Goal: Transaction & Acquisition: Purchase product/service

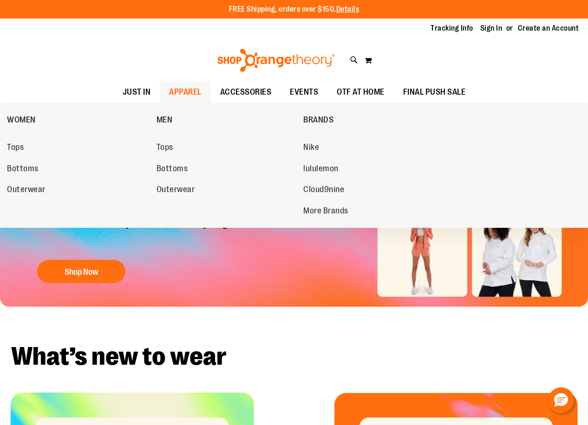
type input "**********"
click at [194, 92] on span "APPAREL" at bounding box center [185, 92] width 32 height 21
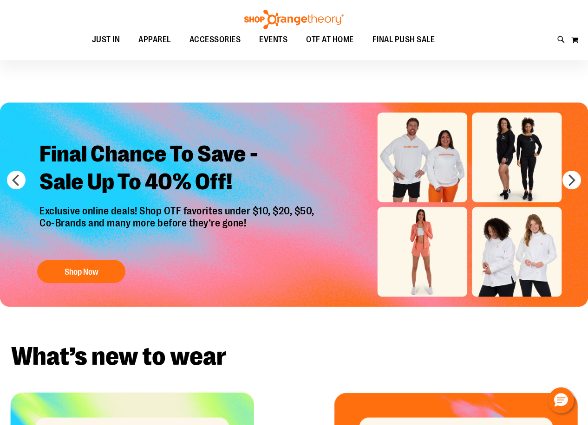
scroll to position [278, 0]
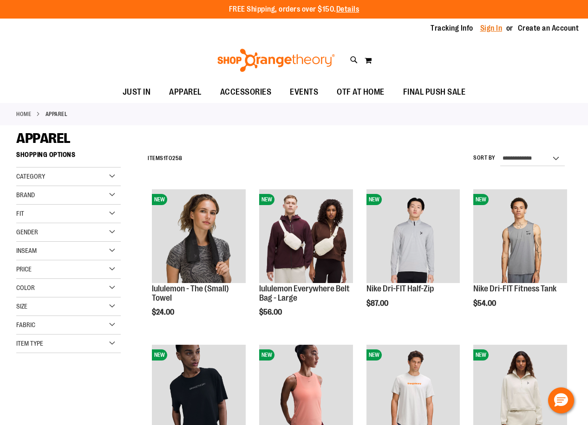
type input "**********"
click at [496, 28] on link "Sign In" at bounding box center [491, 28] width 22 height 10
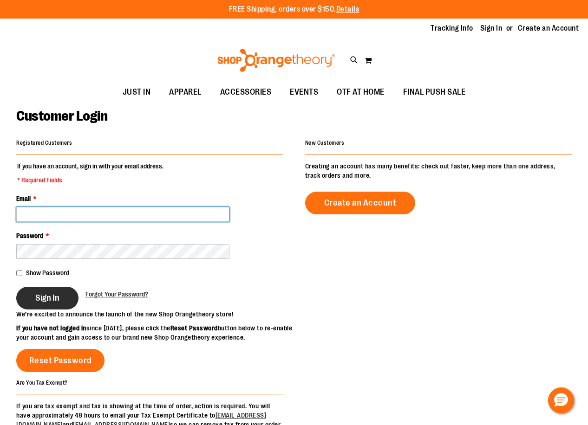
type input "**********"
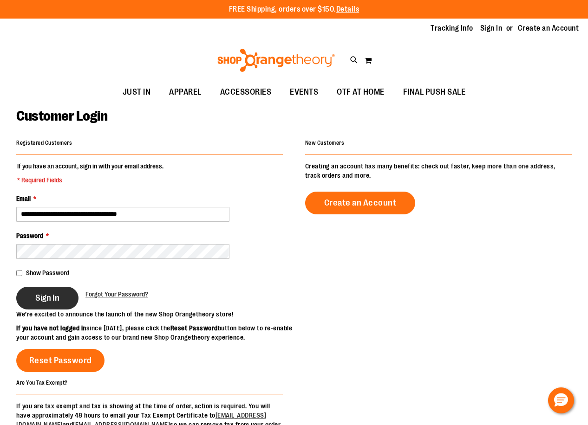
type input "**********"
click at [47, 301] on span "Sign In" at bounding box center [47, 298] width 24 height 10
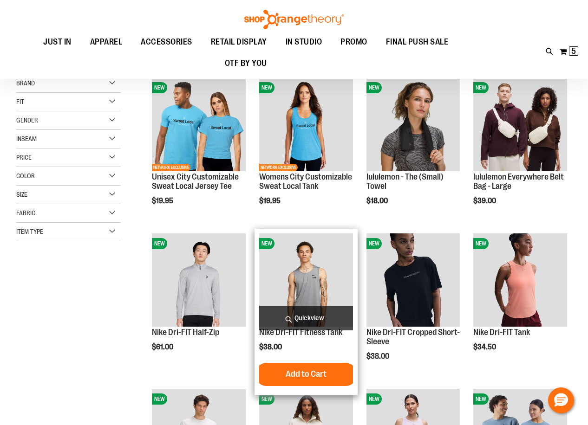
scroll to position [185, 0]
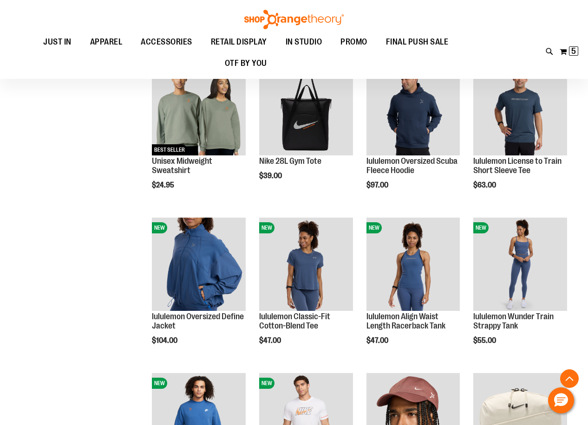
scroll to position [603, 0]
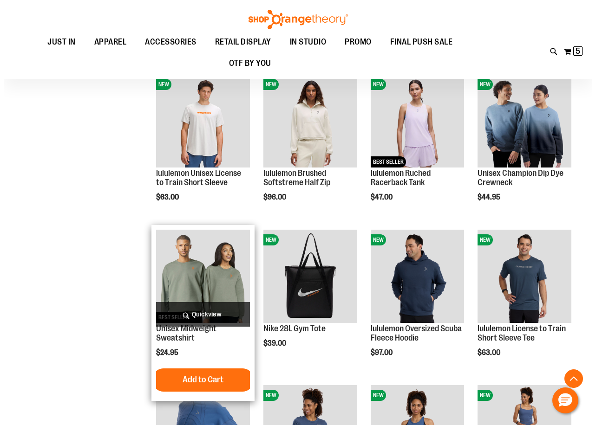
scroll to position [417, 0]
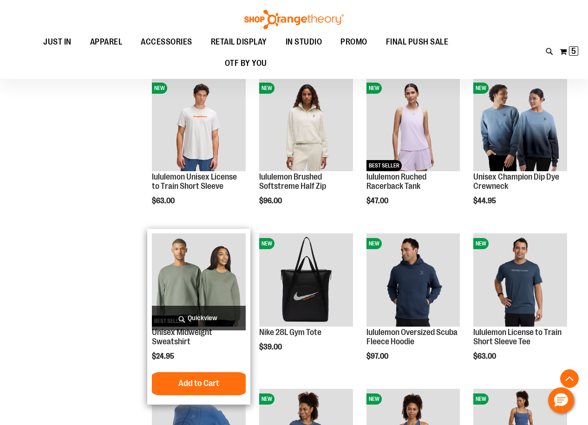
type input "**********"
click at [191, 319] on span "Quickview" at bounding box center [199, 318] width 94 height 25
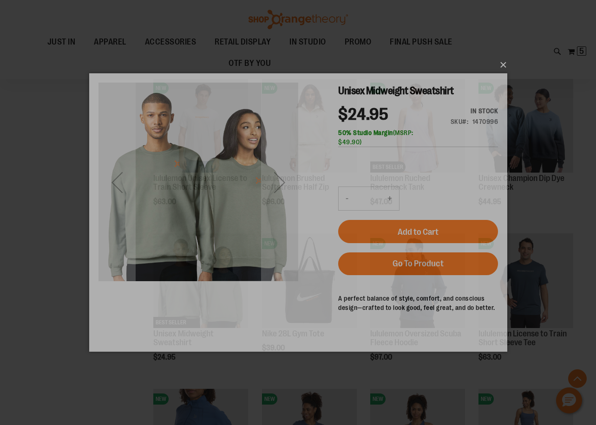
scroll to position [0, 0]
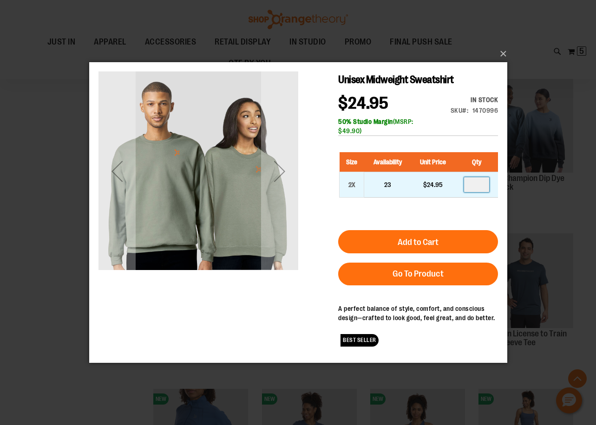
click at [482, 184] on input "number" at bounding box center [475, 184] width 25 height 15
type input "*"
click at [403, 213] on div "Size Availability Unit Price Qty 2X 23 $24.95 *" at bounding box center [418, 182] width 160 height 78
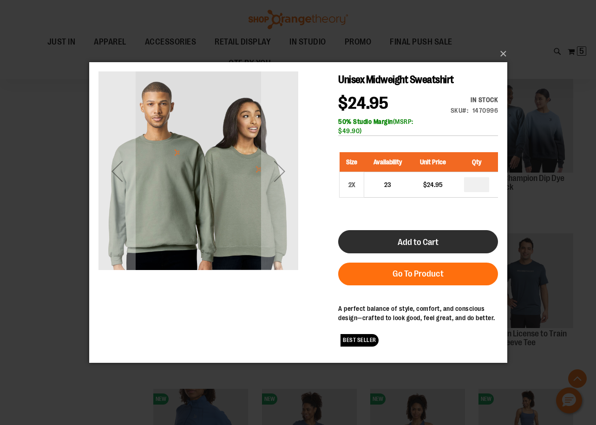
click at [415, 236] on button "Add to Cart" at bounding box center [418, 241] width 160 height 23
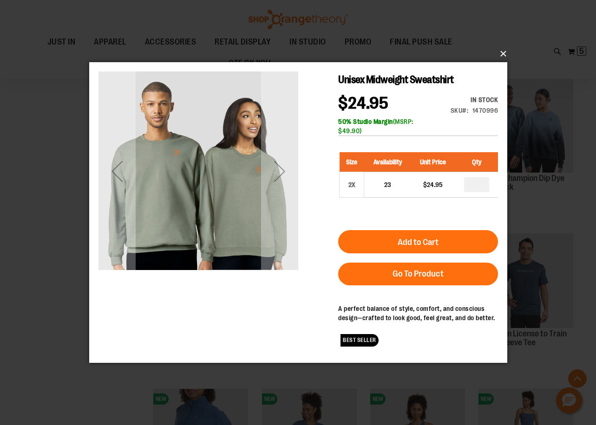
click at [501, 54] on button "×" at bounding box center [301, 54] width 418 height 20
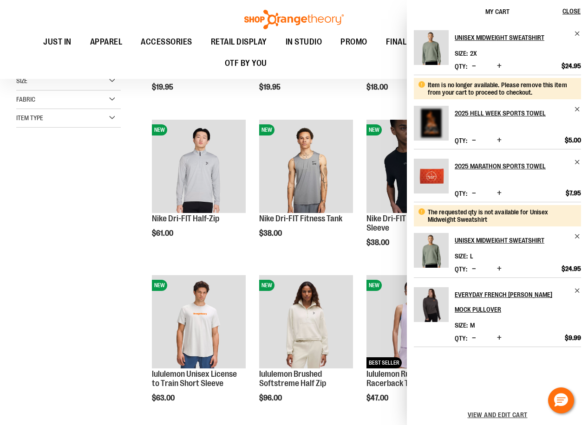
scroll to position [232, 0]
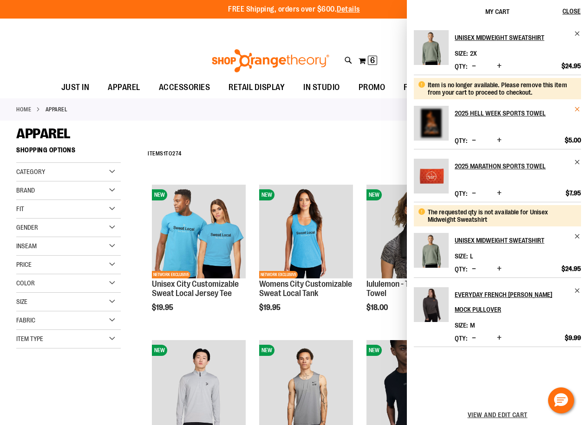
click at [574, 109] on span "Remove item" at bounding box center [577, 109] width 7 height 7
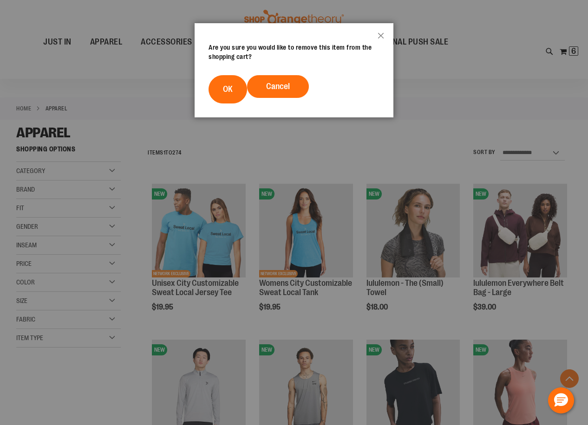
scroll to position [656, 0]
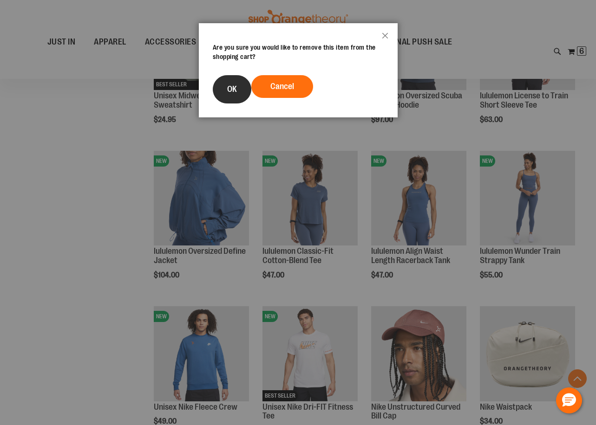
click at [215, 83] on button "OK" at bounding box center [232, 89] width 39 height 28
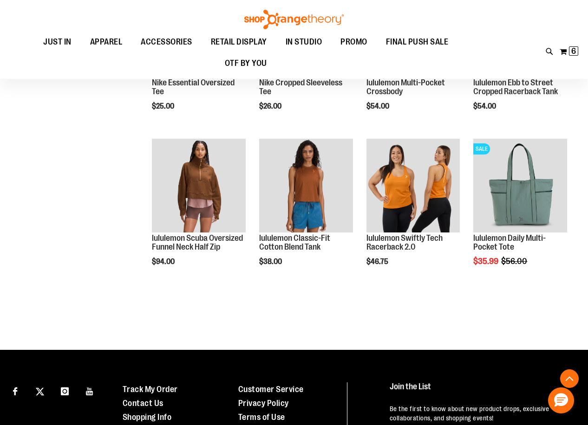
scroll to position [1305, 0]
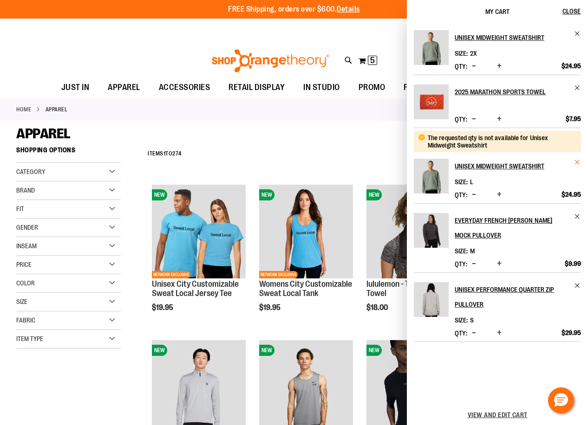
click at [576, 160] on span "Remove item" at bounding box center [577, 162] width 7 height 7
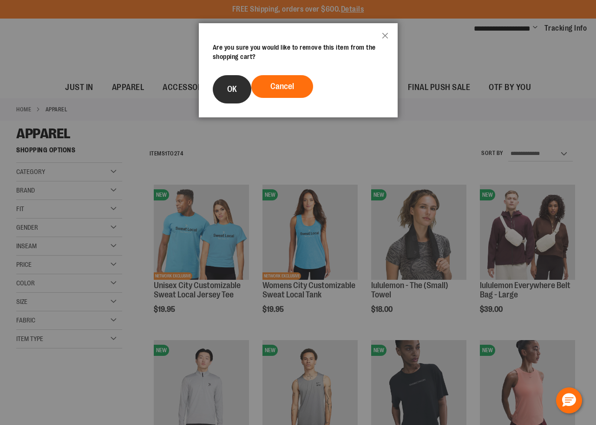
click at [235, 87] on span "OK" at bounding box center [232, 88] width 10 height 9
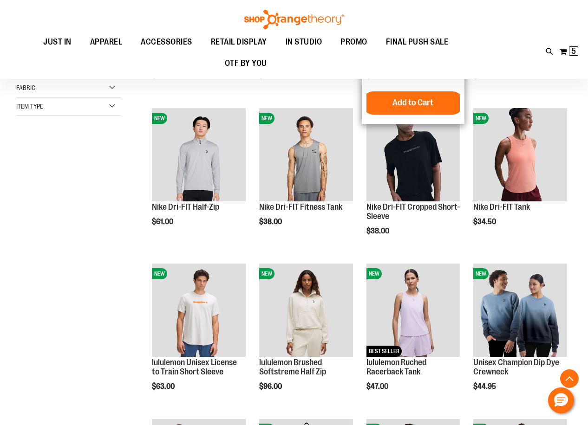
scroll to position [96, 0]
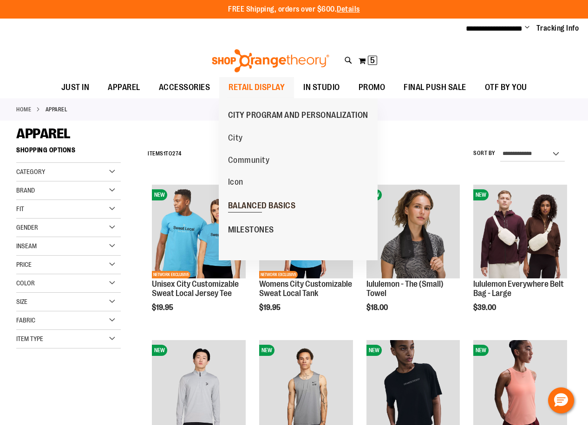
click at [246, 202] on span "BALANCED BASICS" at bounding box center [262, 207] width 68 height 12
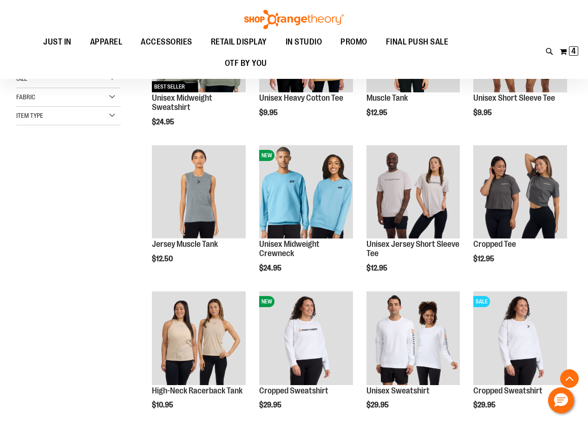
scroll to position [127, 0]
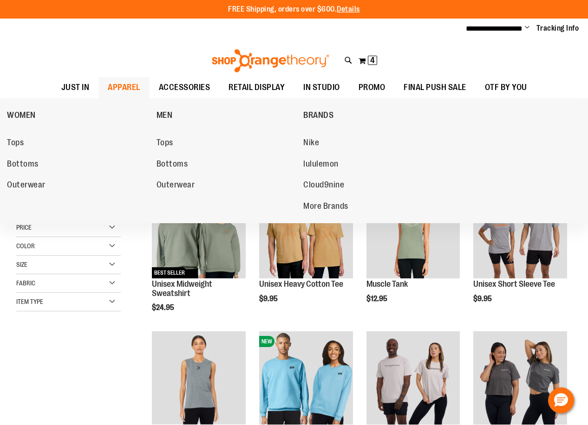
type input "**********"
click at [123, 83] on span "APPAREL" at bounding box center [124, 87] width 32 height 21
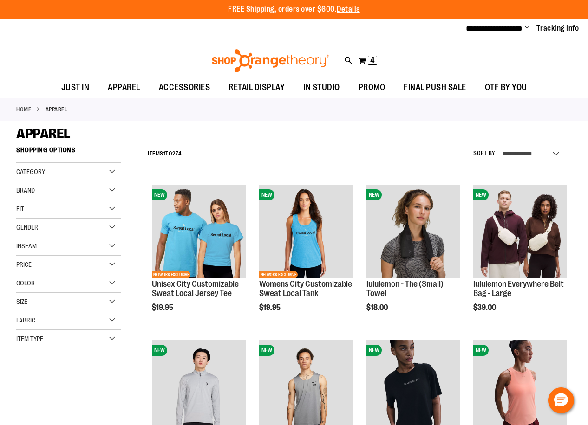
type input "**********"
click at [99, 166] on div "Category" at bounding box center [68, 172] width 104 height 19
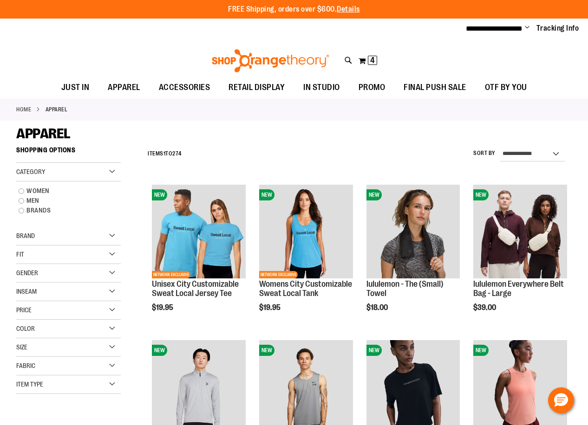
click at [39, 234] on div "Brand" at bounding box center [68, 236] width 104 height 19
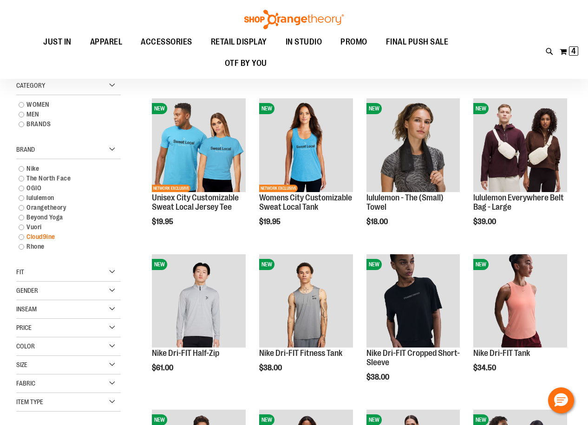
scroll to position [92, 0]
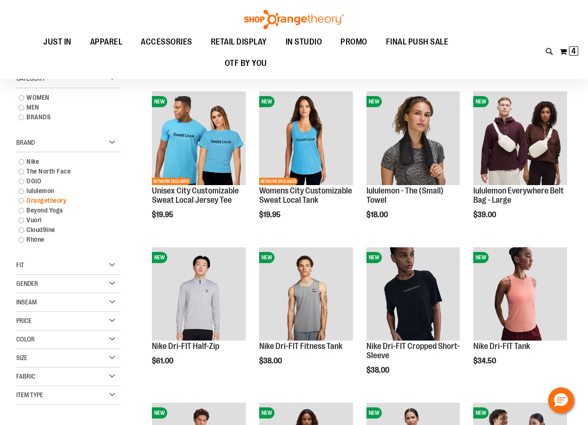
click at [50, 201] on link "Orangetheory" at bounding box center [64, 201] width 100 height 10
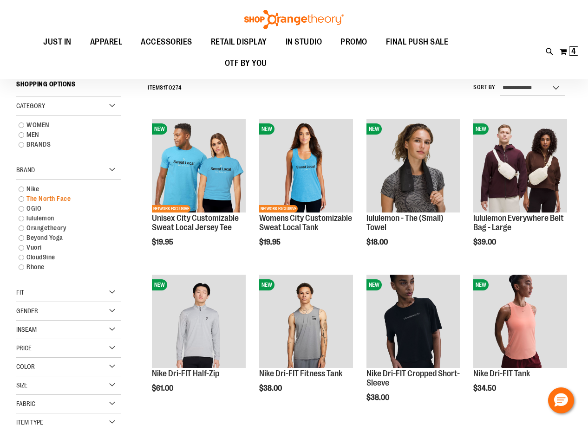
scroll to position [63, 0]
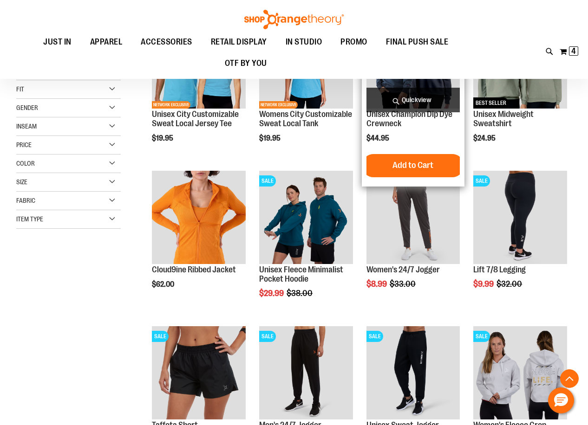
scroll to position [202, 0]
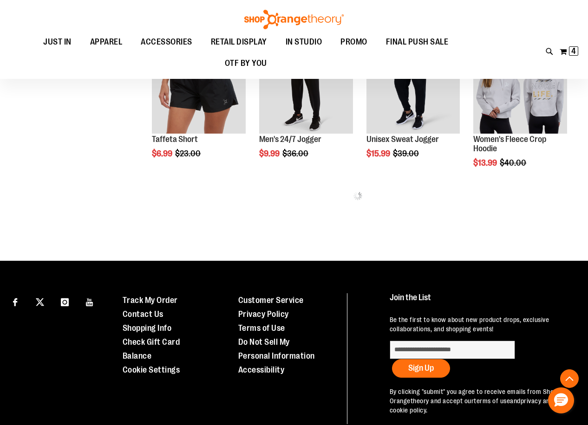
scroll to position [480, 0]
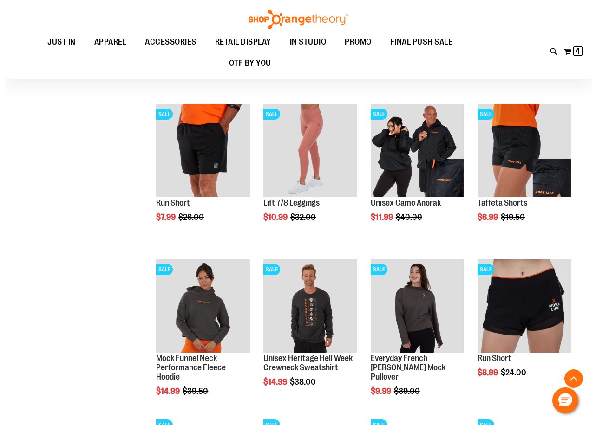
scroll to position [713, 0]
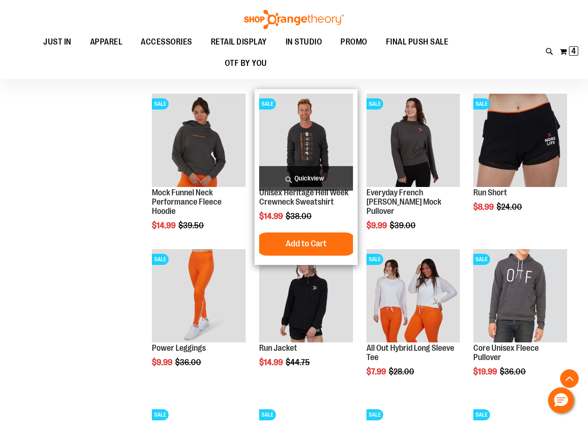
click at [299, 176] on span "Quickview" at bounding box center [306, 178] width 94 height 25
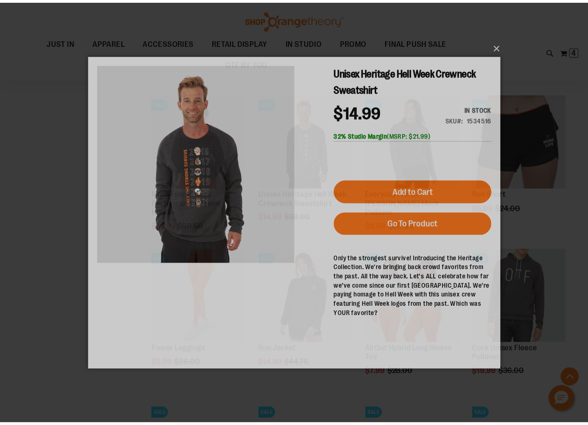
scroll to position [0, 0]
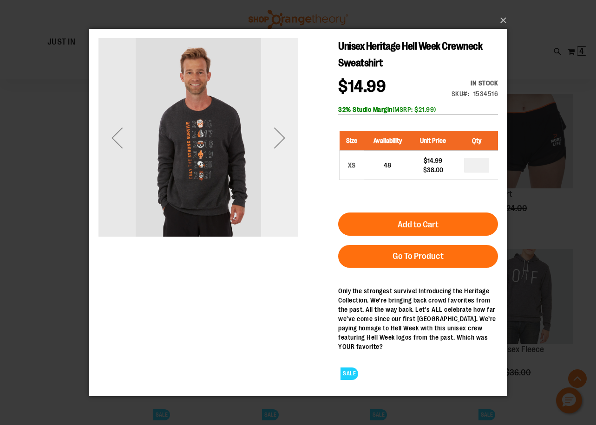
click at [278, 139] on div "Next" at bounding box center [278, 137] width 37 height 37
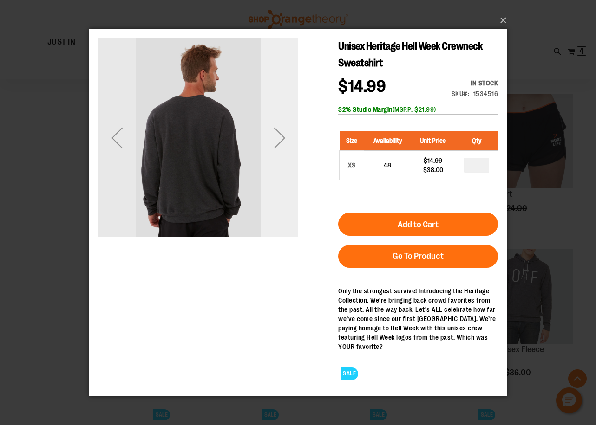
click at [278, 139] on div "Next" at bounding box center [278, 137] width 37 height 37
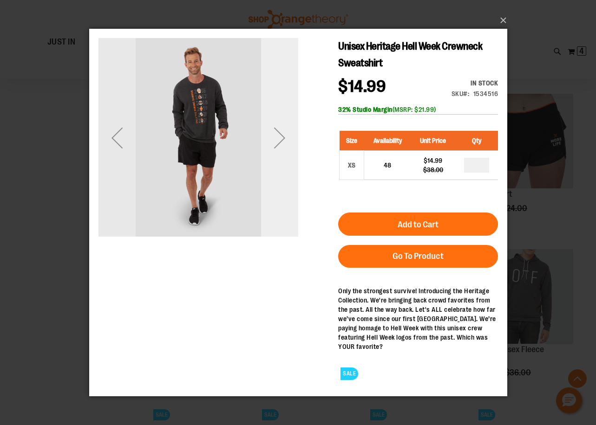
click at [278, 139] on div "Next" at bounding box center [278, 137] width 37 height 37
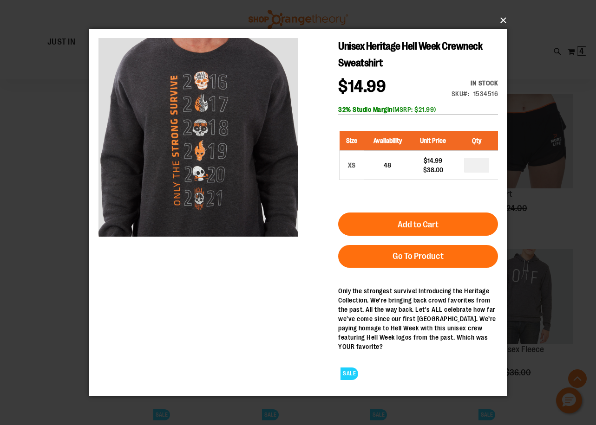
click at [500, 19] on button "×" at bounding box center [301, 20] width 418 height 20
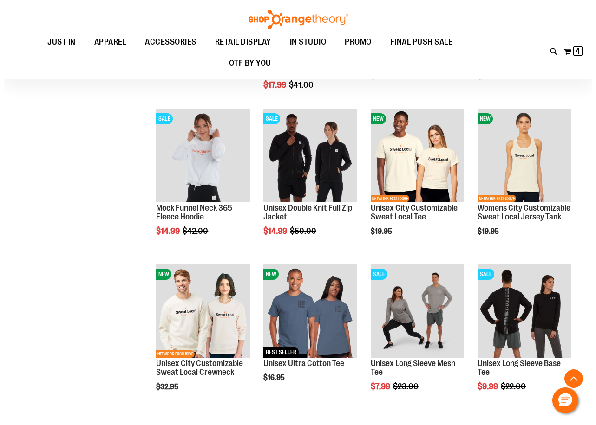
scroll to position [1177, 0]
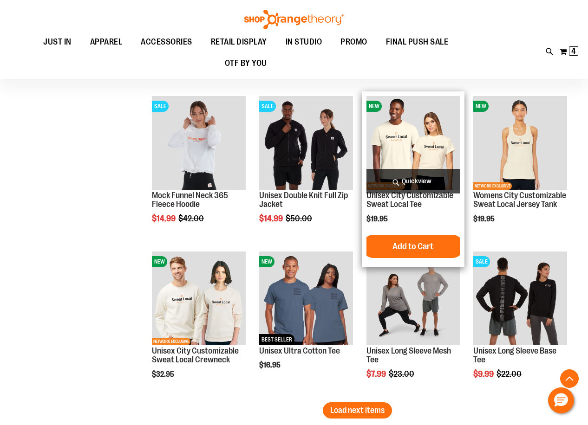
click at [417, 176] on span "Quickview" at bounding box center [413, 181] width 94 height 25
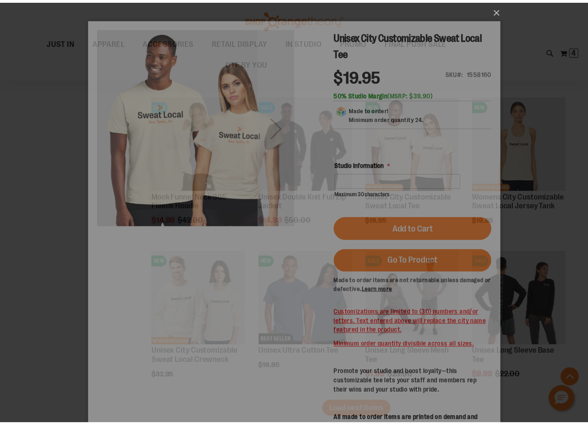
scroll to position [0, 0]
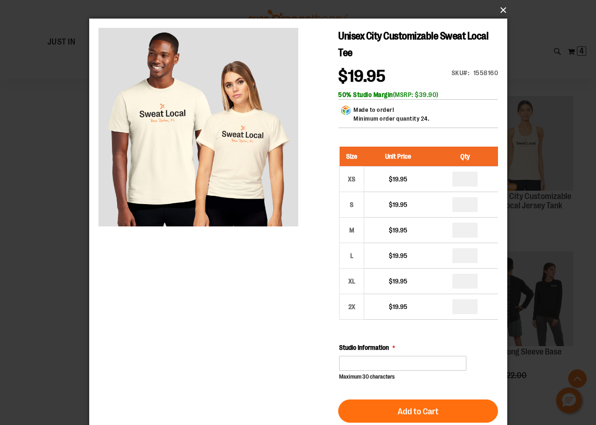
click at [497, 13] on button "×" at bounding box center [301, 10] width 418 height 20
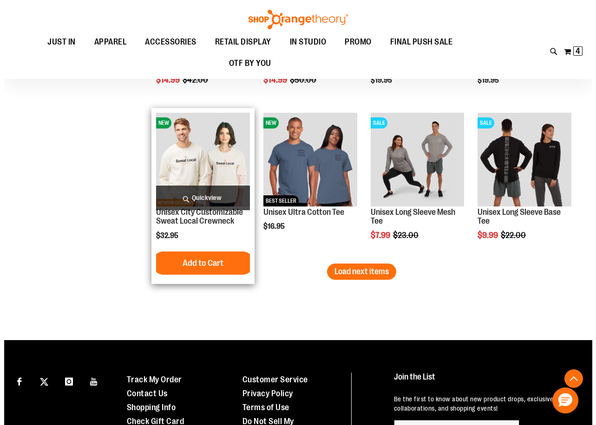
scroll to position [1316, 0]
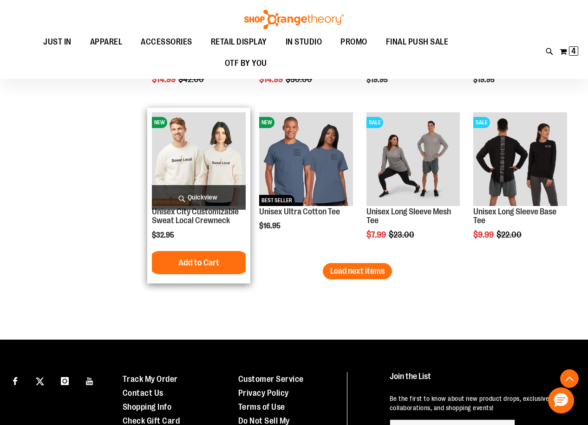
click at [175, 189] on span "Quickview" at bounding box center [199, 197] width 94 height 25
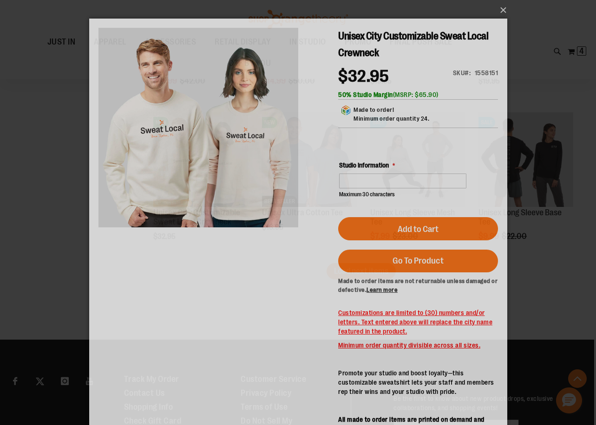
scroll to position [0, 0]
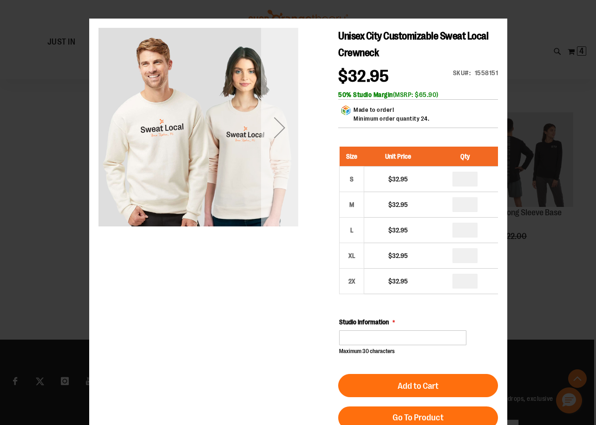
click at [285, 135] on div "Next" at bounding box center [278, 127] width 37 height 37
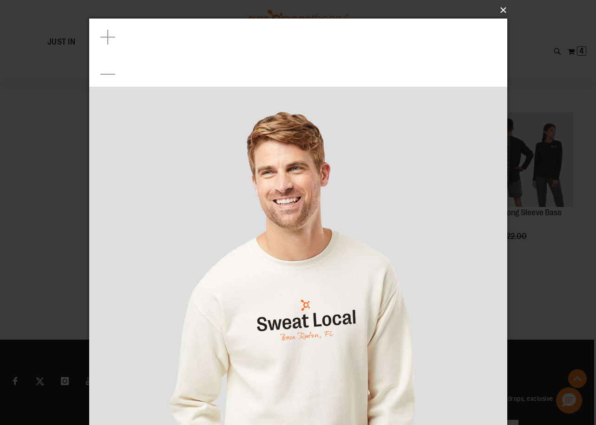
click at [502, 13] on button "×" at bounding box center [301, 10] width 418 height 20
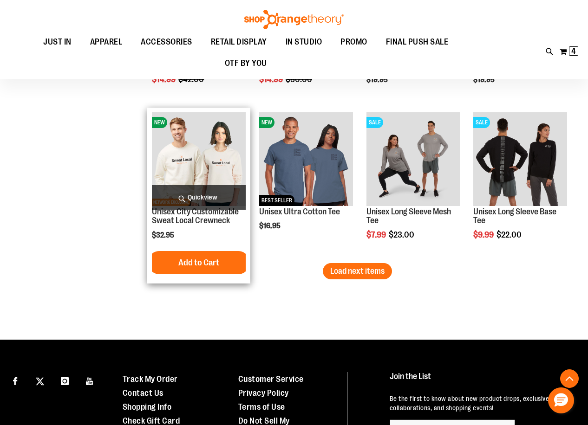
click at [201, 199] on span "Quickview" at bounding box center [199, 197] width 94 height 25
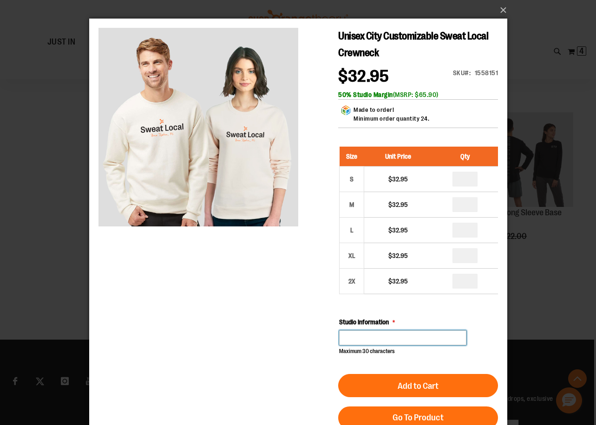
click at [391, 332] on input "Studio Information" at bounding box center [401, 338] width 127 height 15
type input "*"
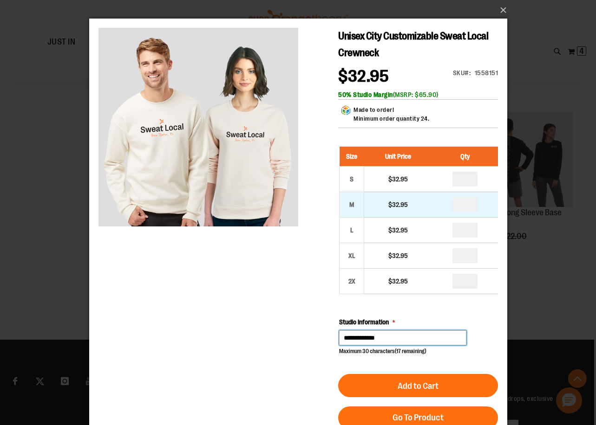
type input "**********"
click at [466, 202] on input "number" at bounding box center [464, 204] width 25 height 15
type input "*"
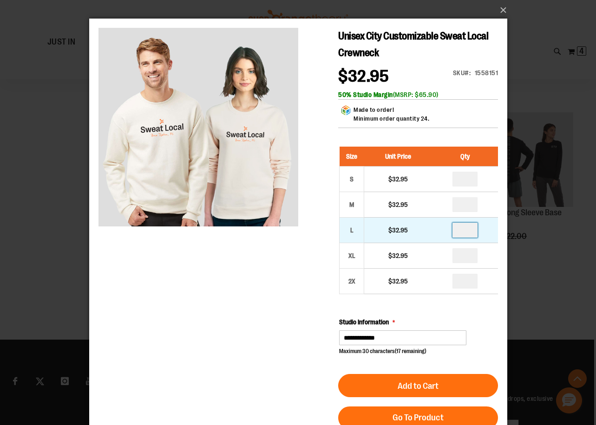
click at [467, 230] on input "number" at bounding box center [464, 230] width 25 height 15
type input "*"
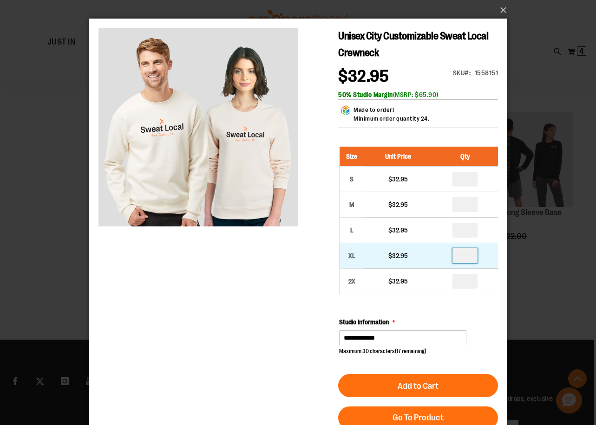
click at [464, 255] on input "number" at bounding box center [464, 255] width 25 height 15
type input "*"
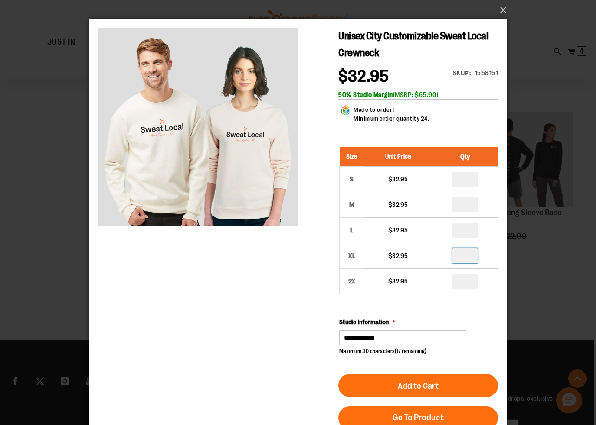
click at [288, 295] on div "Unisex City Customizable Sweat Local Crewneck $32.95 Only %1 left SKU 1558151 5…" at bounding box center [297, 336] width 399 height 617
click at [499, 10] on button "×" at bounding box center [301, 10] width 418 height 20
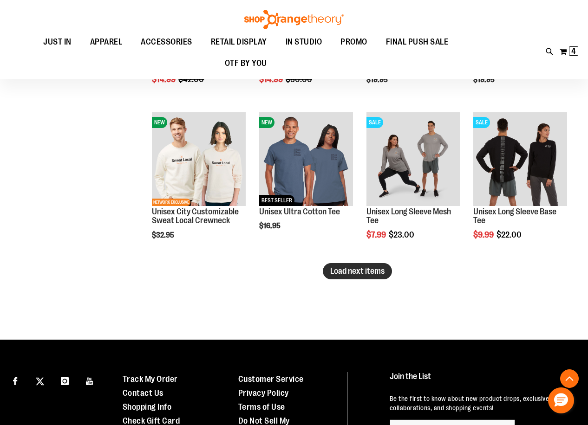
click at [357, 274] on span "Load next items" at bounding box center [357, 270] width 54 height 9
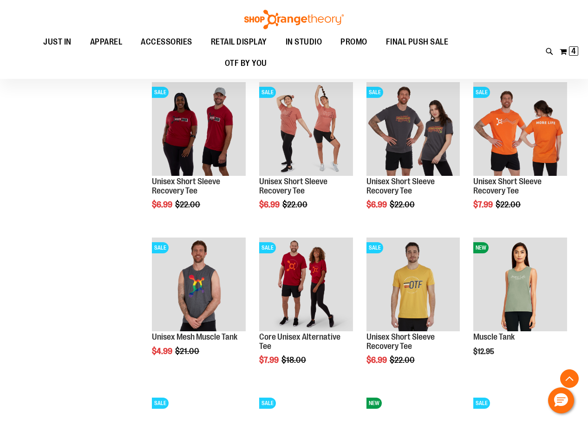
scroll to position [1734, 0]
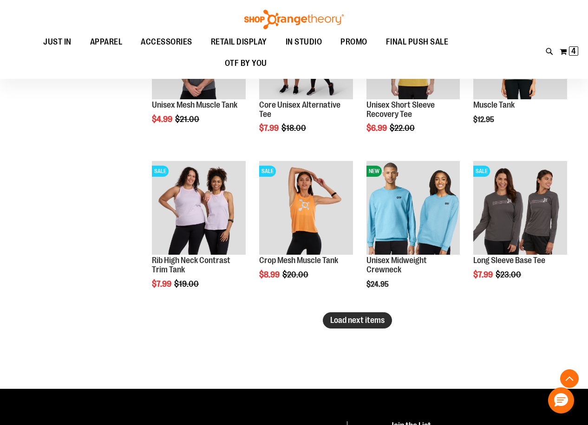
click at [348, 324] on span "Load next items" at bounding box center [357, 320] width 54 height 9
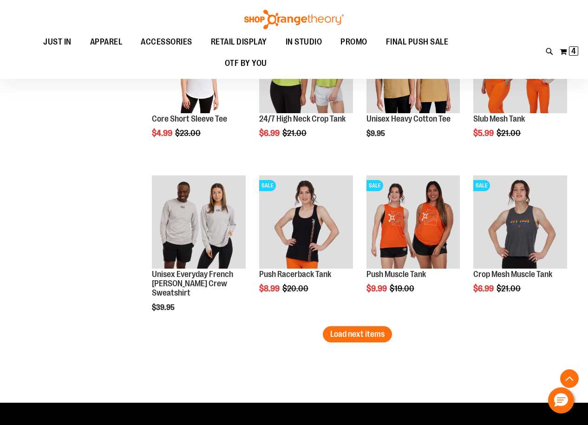
scroll to position [2198, 0]
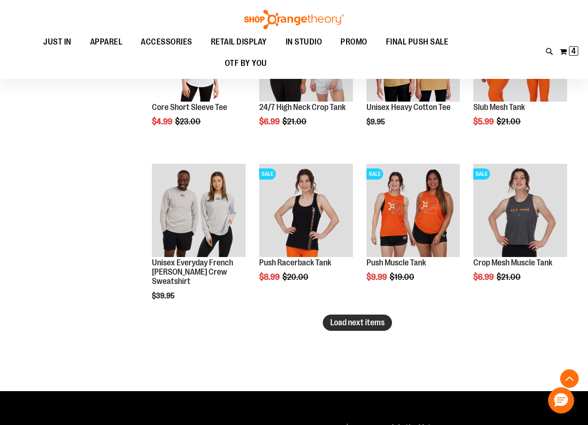
click at [369, 321] on span "Load next items" at bounding box center [357, 322] width 54 height 9
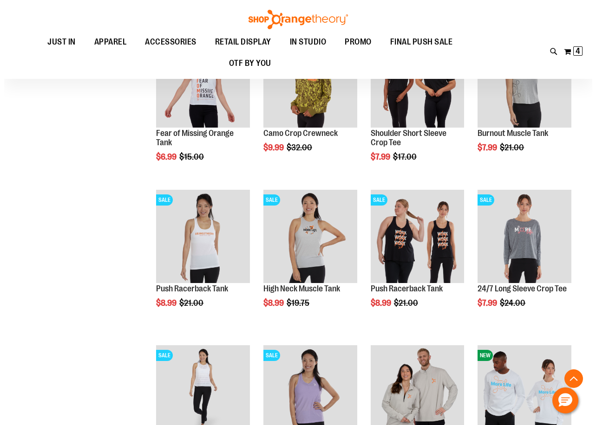
scroll to position [2616, 0]
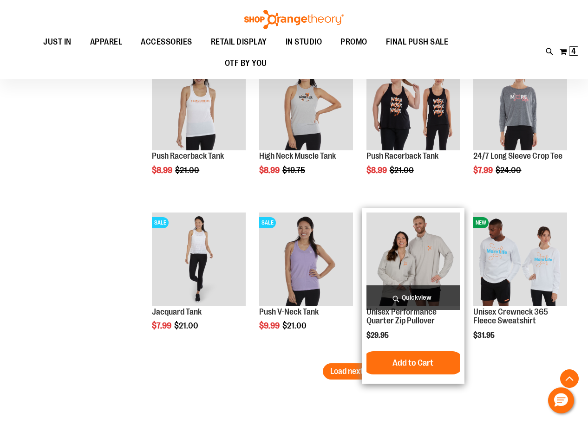
click at [410, 297] on span "Quickview" at bounding box center [413, 298] width 94 height 25
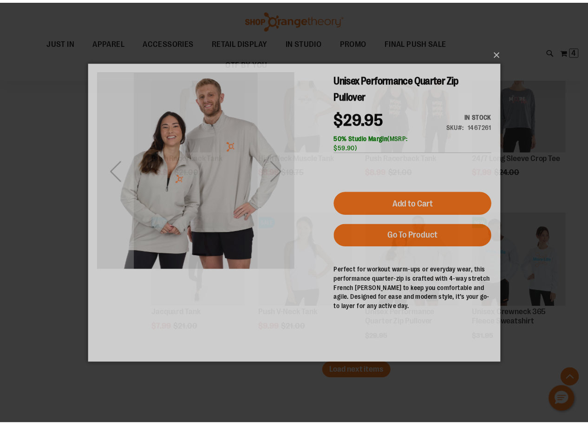
scroll to position [0, 0]
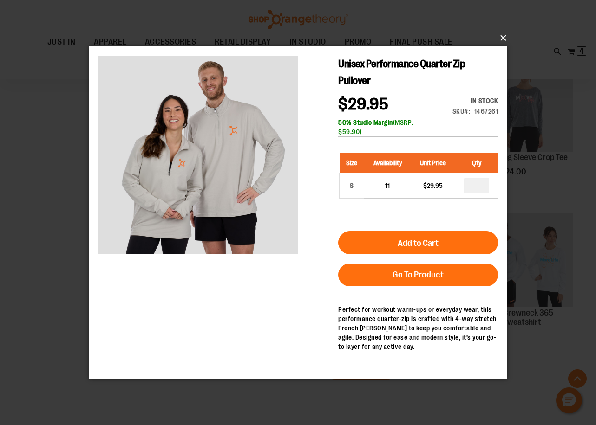
click at [501, 37] on button "×" at bounding box center [301, 38] width 418 height 20
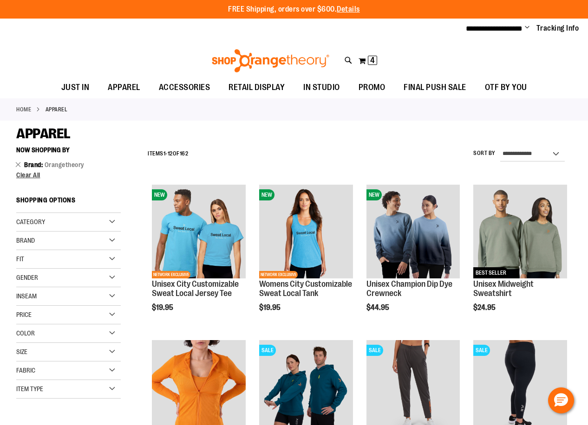
click at [37, 393] on div "Item Type" at bounding box center [68, 389] width 104 height 19
click at [31, 260] on div "Fit" at bounding box center [68, 259] width 104 height 19
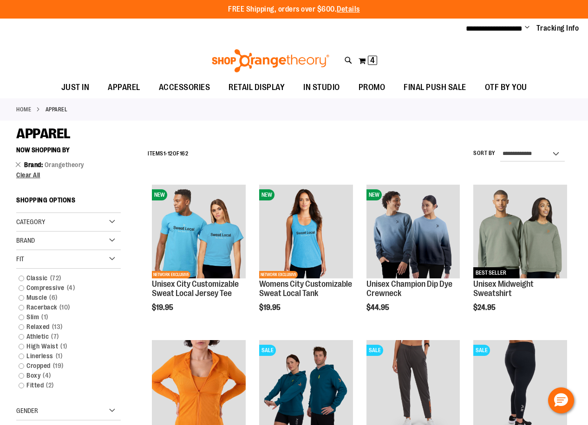
click at [43, 227] on div "Category" at bounding box center [68, 222] width 104 height 19
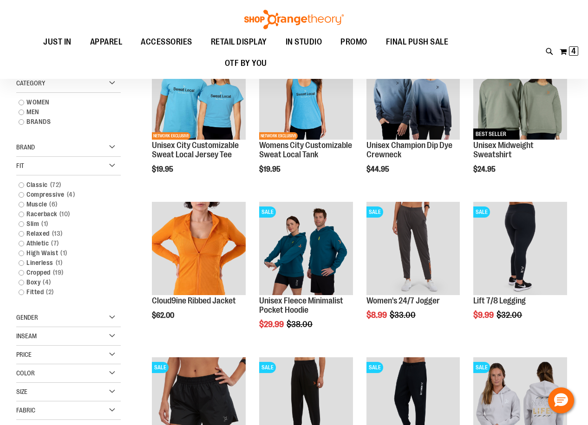
scroll to position [139, 0]
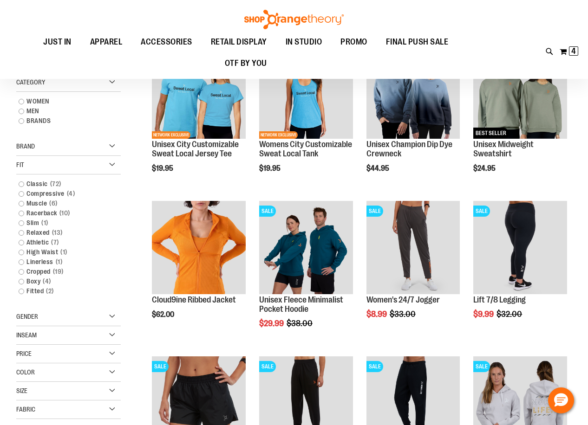
click at [40, 337] on div "Inseam" at bounding box center [68, 335] width 104 height 19
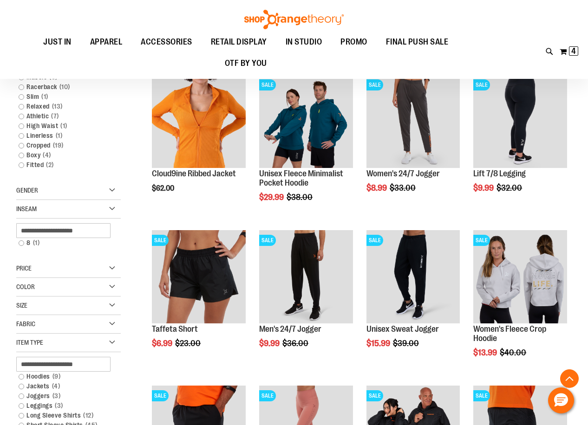
scroll to position [278, 0]
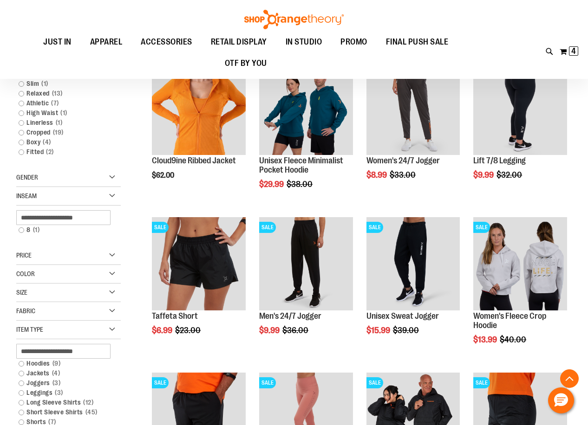
click at [36, 291] on div "Size" at bounding box center [68, 293] width 104 height 19
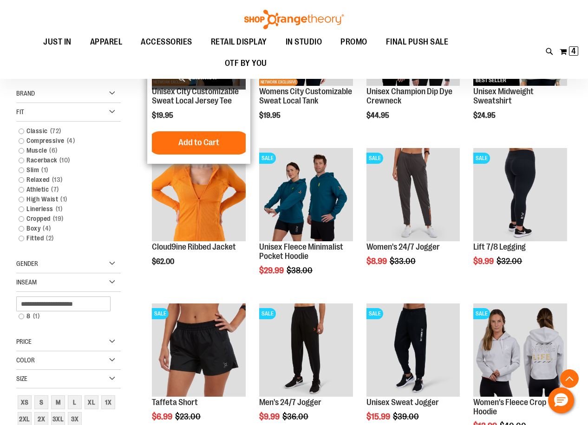
scroll to position [0, 0]
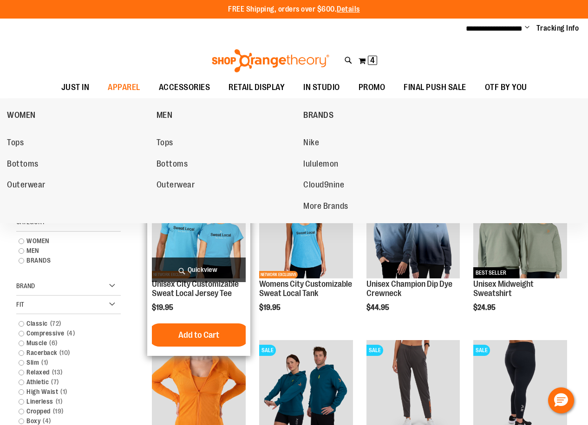
click at [176, 183] on span "Outerwear" at bounding box center [175, 186] width 39 height 12
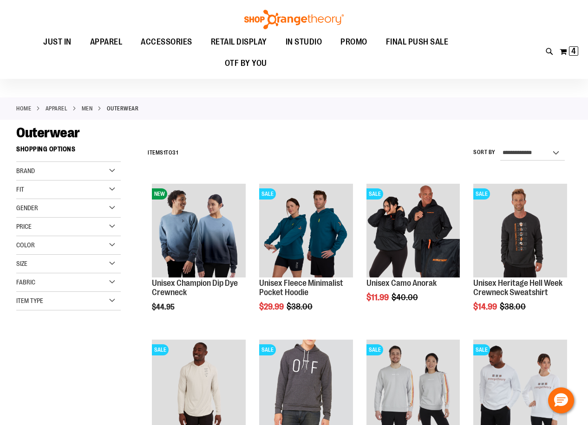
scroll to position [139, 0]
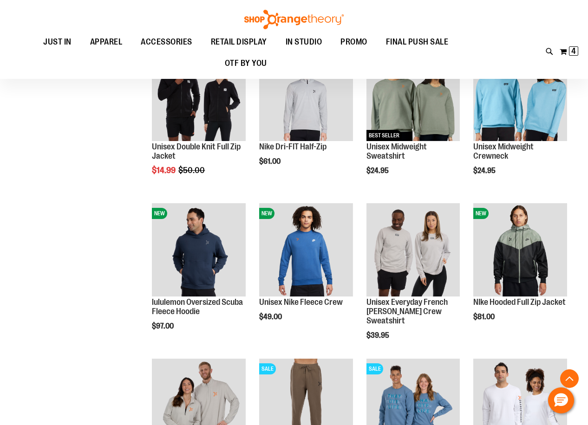
scroll to position [464, 0]
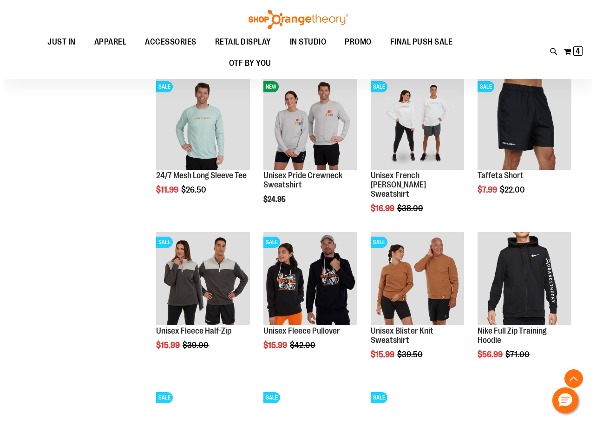
scroll to position [1021, 0]
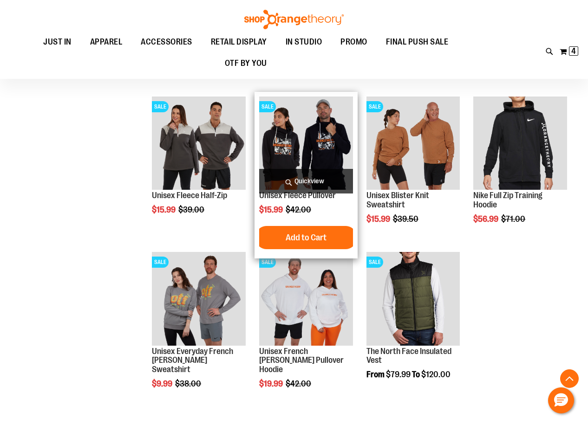
type input "**********"
click at [301, 181] on span "Quickview" at bounding box center [306, 181] width 94 height 25
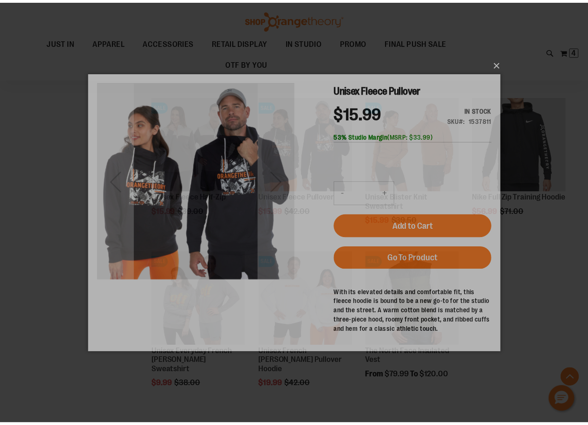
scroll to position [0, 0]
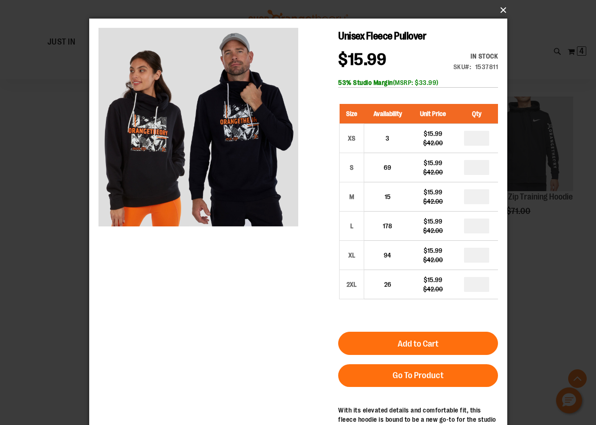
click at [505, 9] on button "×" at bounding box center [301, 10] width 418 height 20
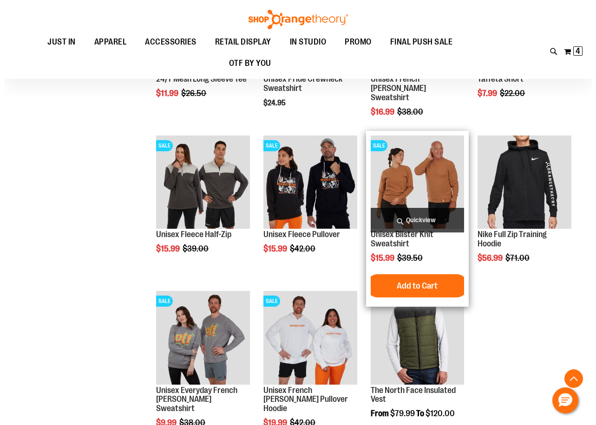
scroll to position [974, 0]
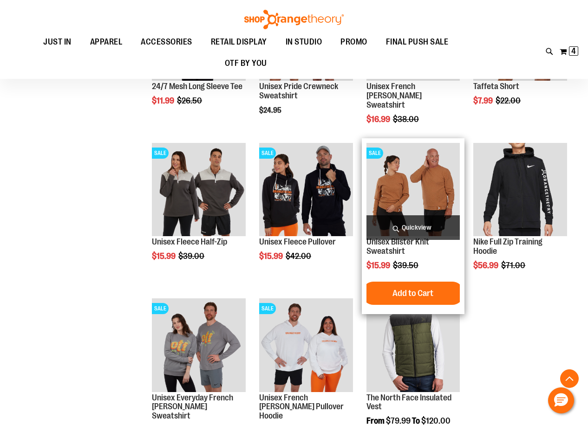
click at [417, 226] on span "Quickview" at bounding box center [413, 227] width 94 height 25
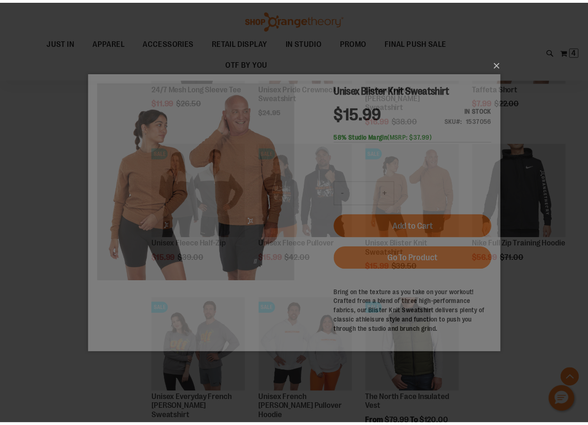
scroll to position [0, 0]
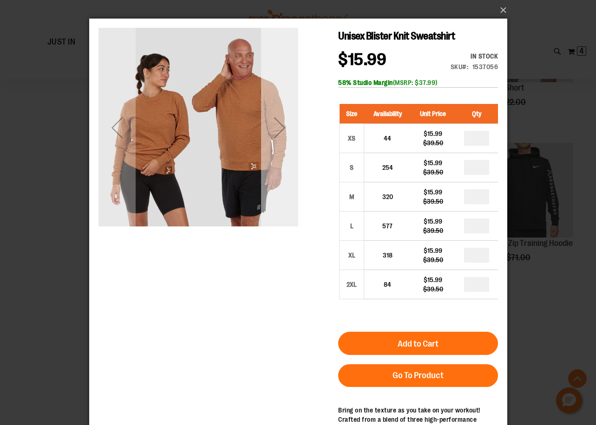
click at [281, 135] on div "Next" at bounding box center [278, 127] width 37 height 37
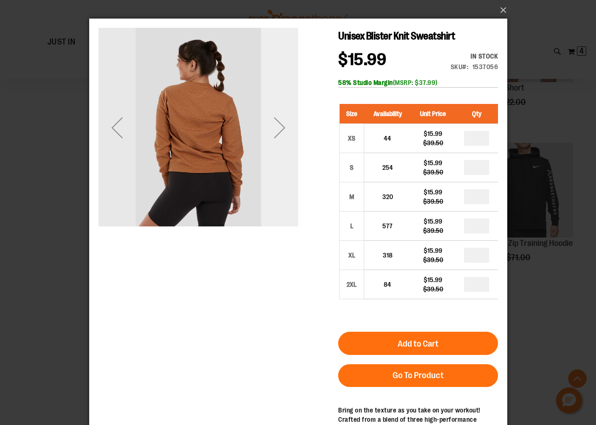
click at [277, 134] on div "Next" at bounding box center [278, 127] width 37 height 37
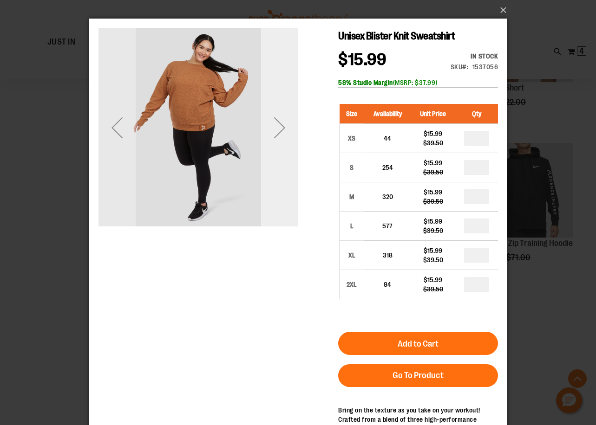
click at [277, 134] on div "Next" at bounding box center [278, 127] width 37 height 37
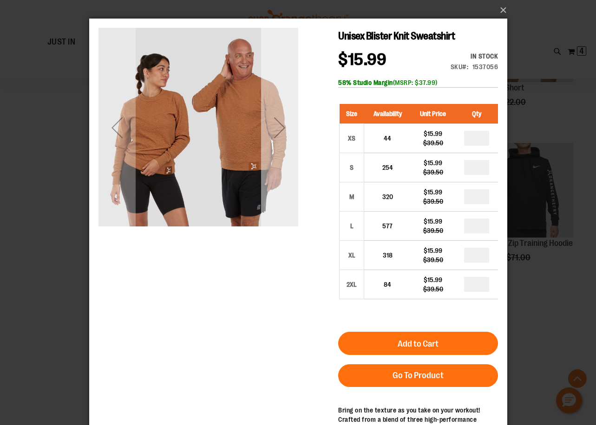
click at [277, 134] on div "Next" at bounding box center [278, 127] width 37 height 37
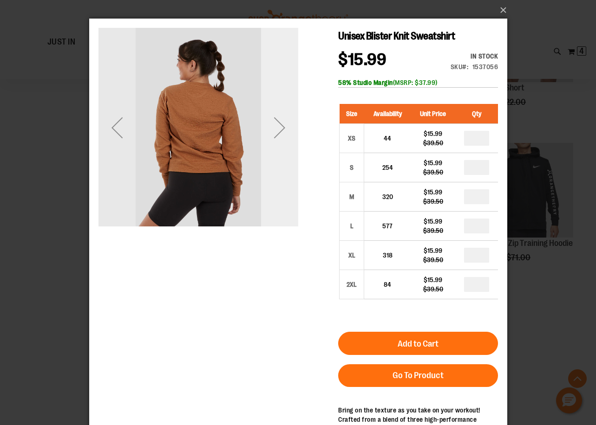
click at [277, 134] on div "Next" at bounding box center [278, 127] width 37 height 37
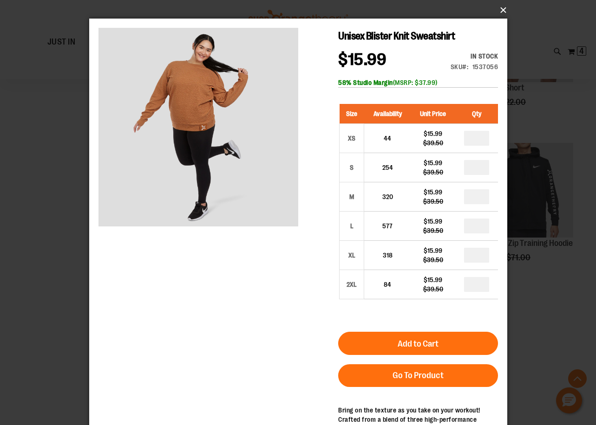
click at [501, 9] on button "×" at bounding box center [301, 10] width 418 height 20
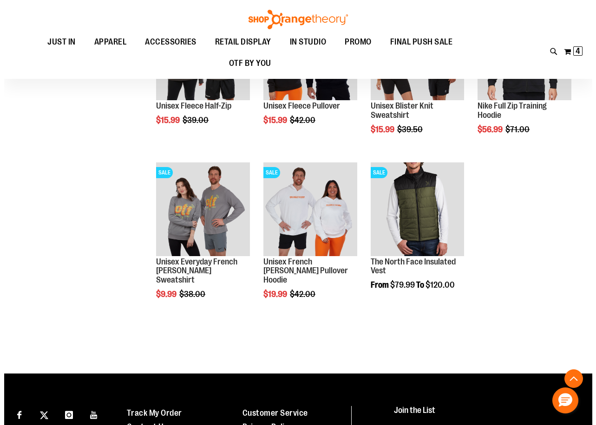
scroll to position [1160, 0]
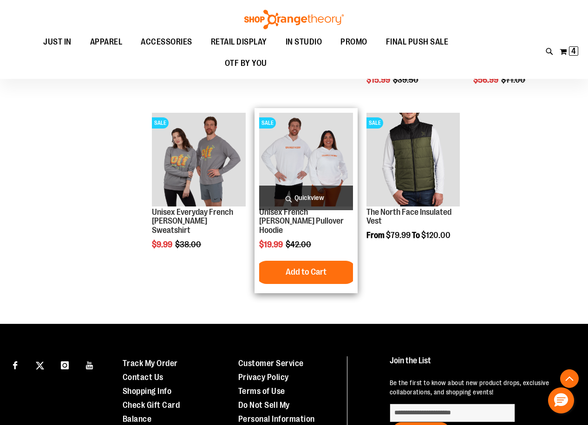
click span "Quickview"
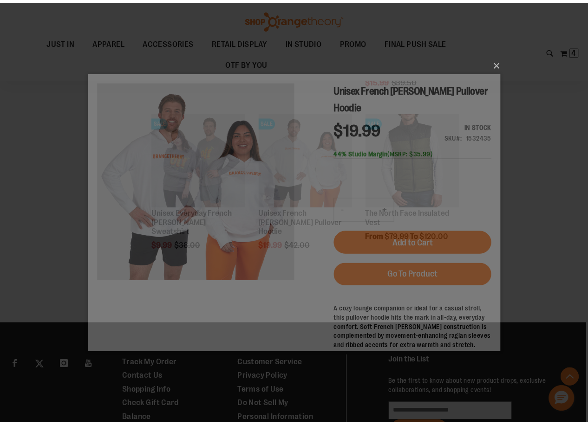
scroll to position [0, 0]
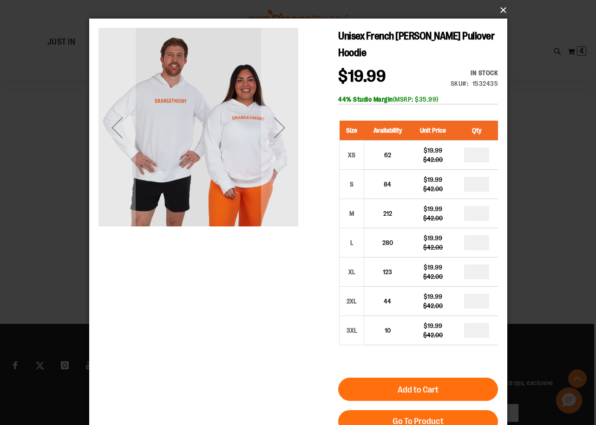
click button "×"
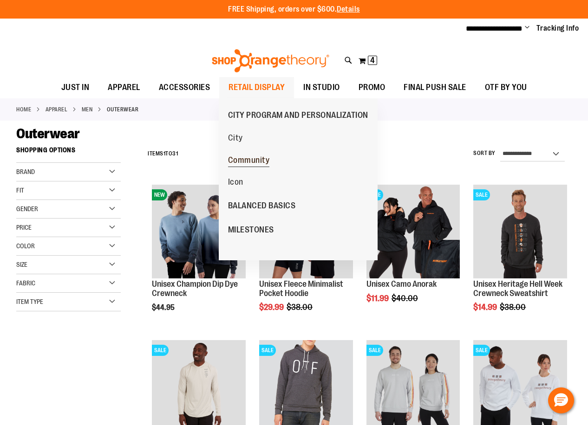
click span "Community"
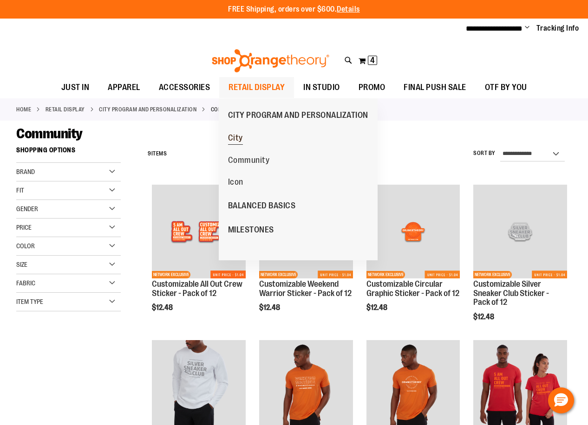
type input "**********"
click at [236, 136] on span "City" at bounding box center [235, 139] width 15 height 12
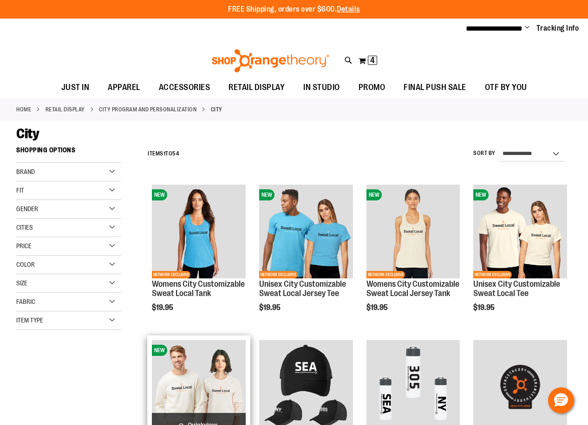
type input "**********"
click at [192, 379] on img "product" at bounding box center [199, 387] width 94 height 94
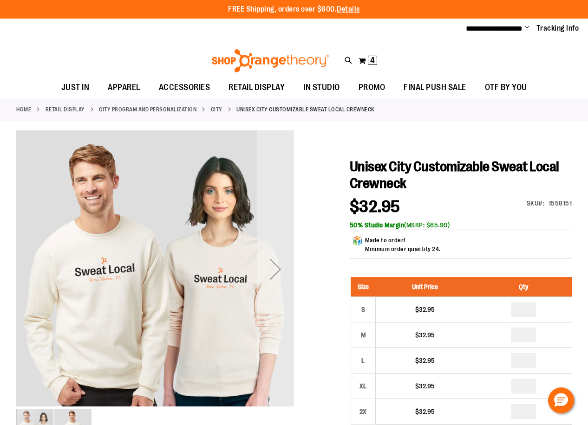
scroll to position [46, 0]
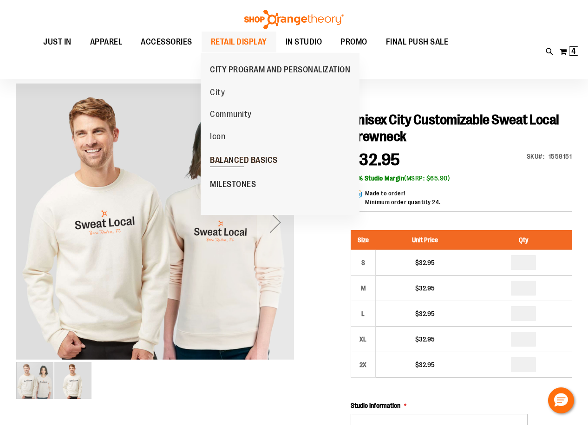
type input "**********"
click at [236, 160] on span "BALANCED BASICS" at bounding box center [244, 162] width 68 height 12
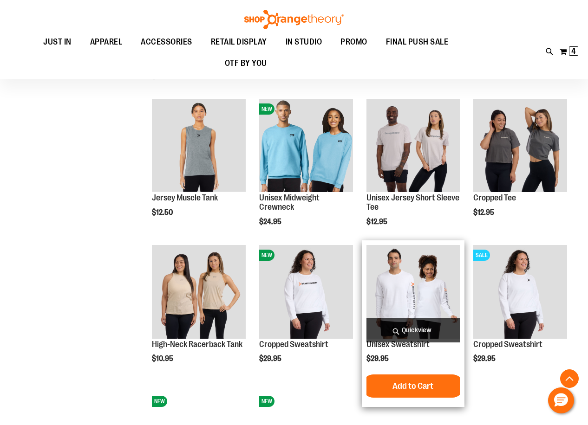
scroll to position [173, 0]
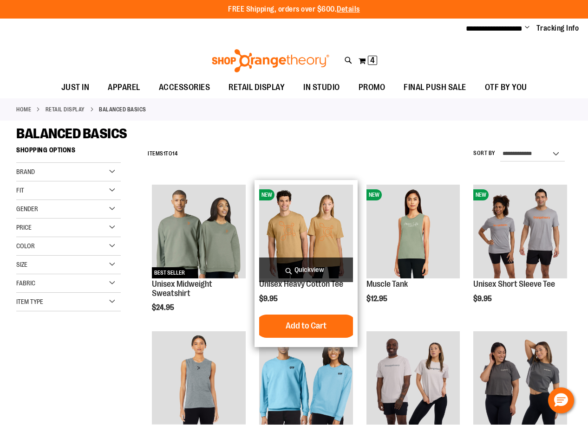
type input "**********"
click at [284, 267] on span "Quickview" at bounding box center [306, 270] width 94 height 25
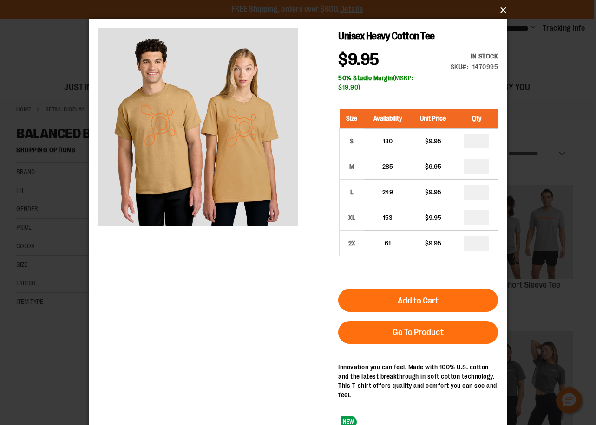
click at [500, 10] on button "×" at bounding box center [301, 10] width 418 height 20
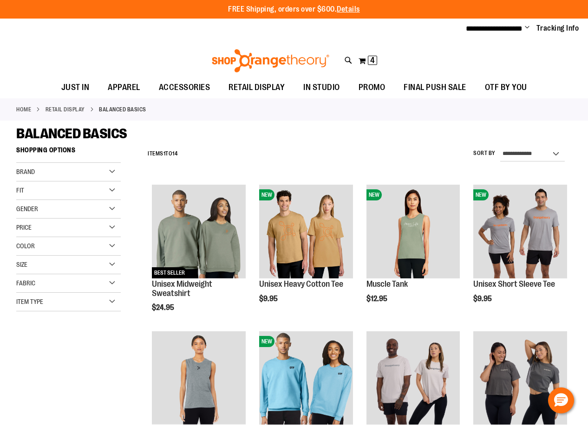
click at [563, 82] on ul "JUST IN JUST IN Balanced Basics New for Women New for Men New Accessories New B…" at bounding box center [294, 87] width 588 height 21
click at [346, 60] on icon at bounding box center [348, 60] width 8 height 11
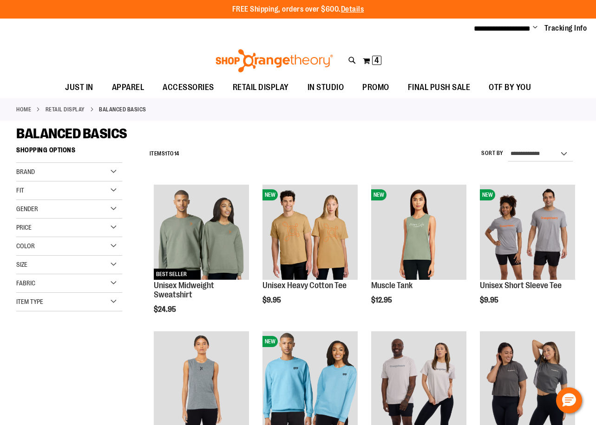
click at [151, 49] on input "Search" at bounding box center [298, 52] width 471 height 31
click at [150, 109] on span "OTbeat Burn 24-pack" at bounding box center [155, 106] width 62 height 7
type input "****"
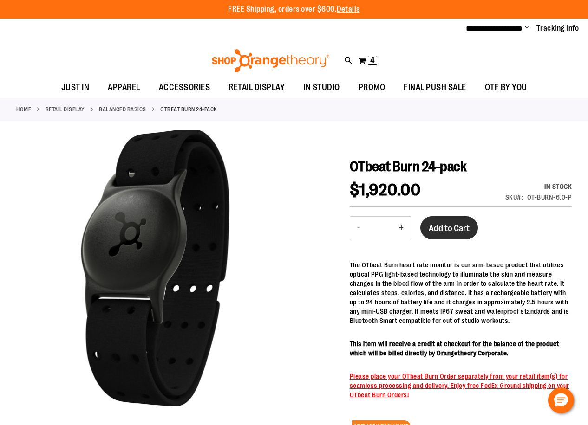
type input "**********"
click at [450, 233] on button "Add to Cart" at bounding box center [449, 227] width 58 height 23
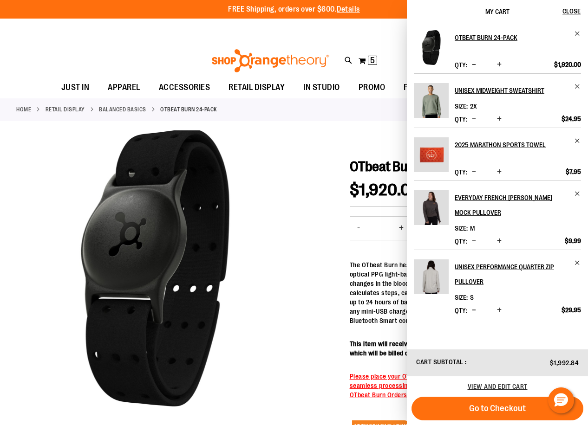
click at [349, 35] on div "**********" at bounding box center [294, 29] width 588 height 20
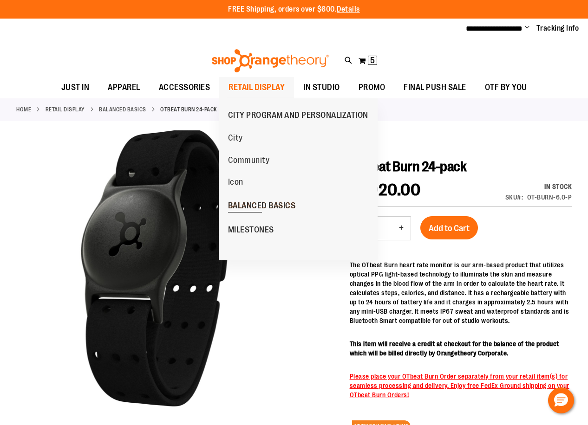
click at [251, 204] on span "BALANCED BASICS" at bounding box center [262, 207] width 68 height 12
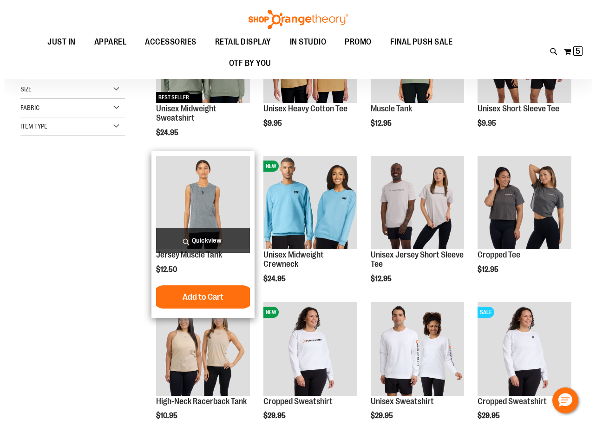
scroll to position [83, 0]
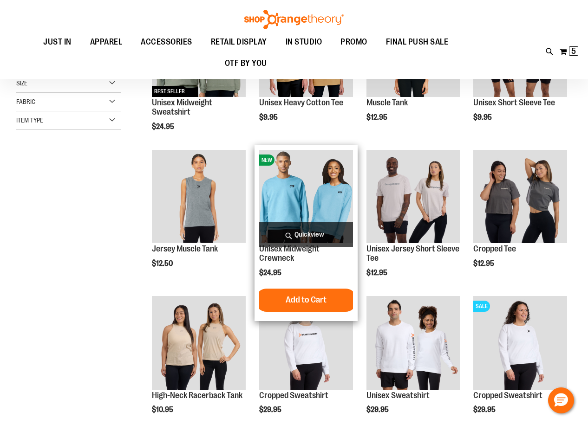
type input "**********"
click at [315, 234] on span "Quickview" at bounding box center [306, 234] width 94 height 25
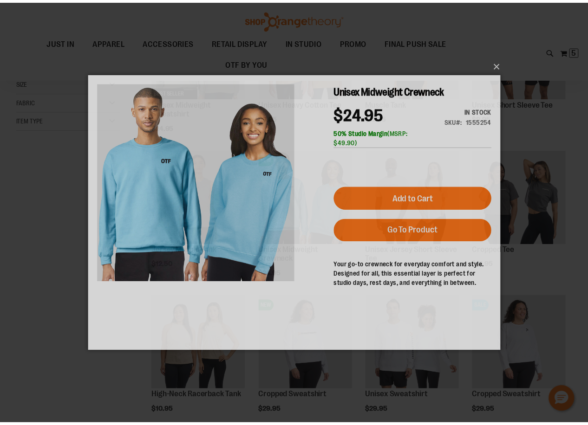
scroll to position [0, 0]
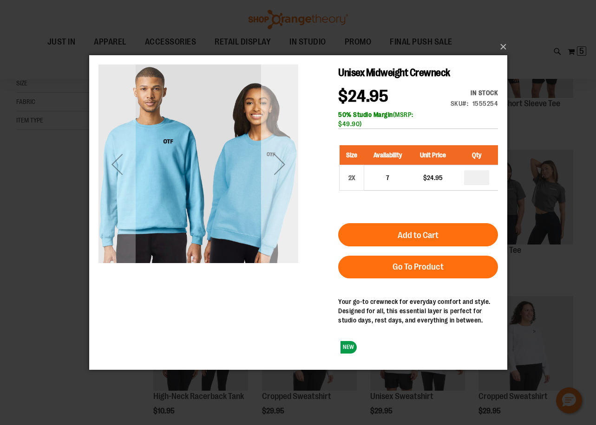
click at [282, 163] on div "Next" at bounding box center [278, 163] width 37 height 37
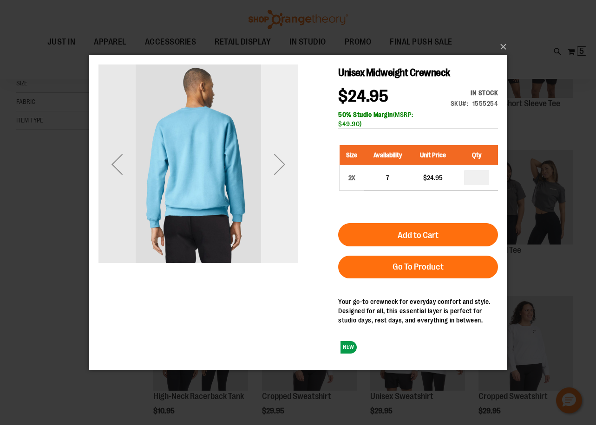
click at [282, 163] on div "Next" at bounding box center [278, 163] width 37 height 37
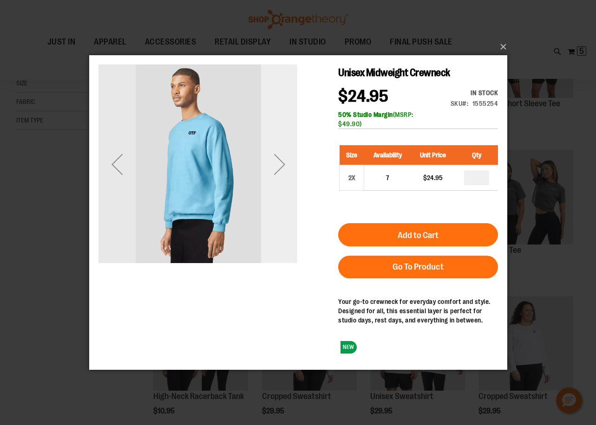
click at [282, 163] on div "Next" at bounding box center [278, 163] width 37 height 37
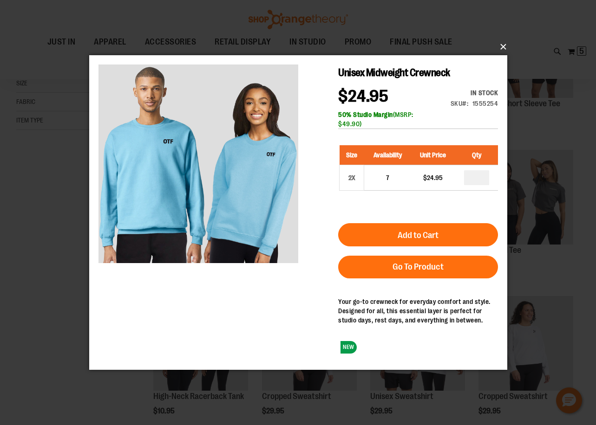
click at [500, 45] on button "×" at bounding box center [301, 47] width 418 height 20
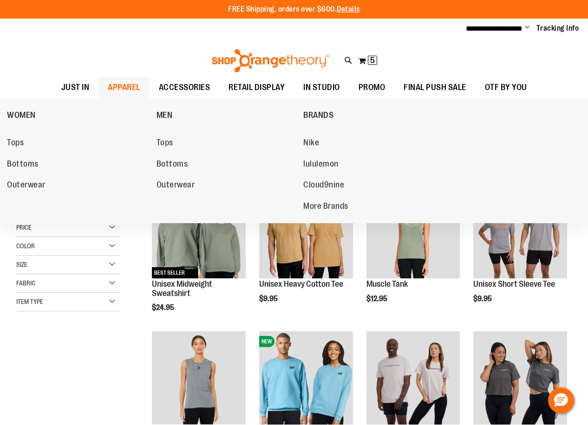
click at [126, 83] on span "APPAREL" at bounding box center [124, 87] width 32 height 21
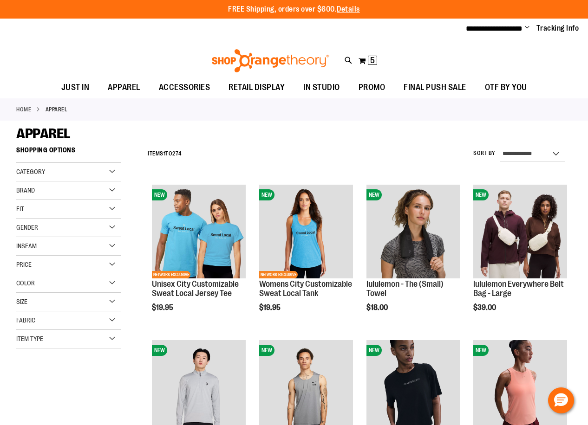
click at [91, 338] on div "Item Type" at bounding box center [68, 339] width 104 height 19
type input "**********"
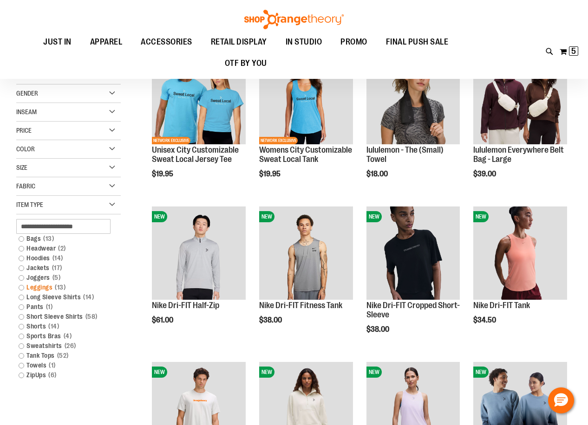
scroll to position [139, 0]
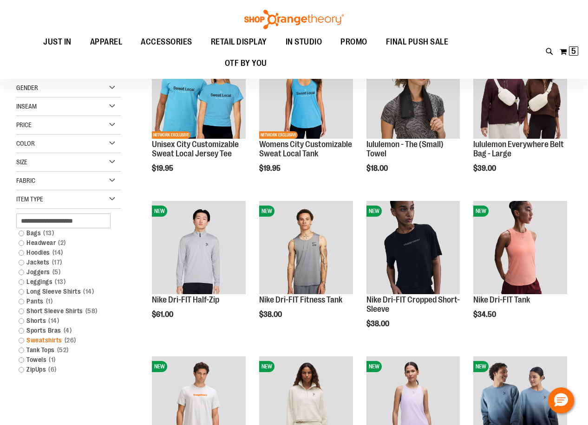
click at [42, 338] on link "Sweatshirts 26 items" at bounding box center [64, 341] width 100 height 10
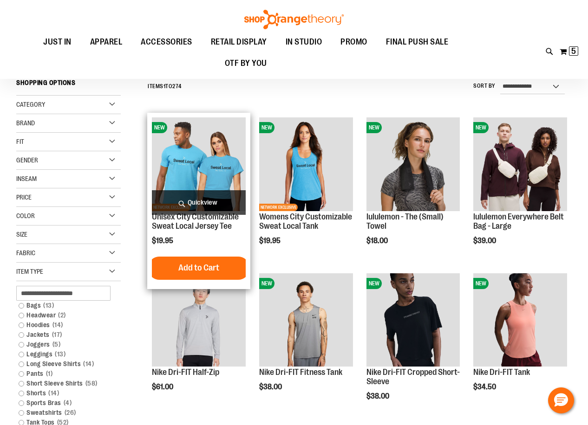
scroll to position [63, 0]
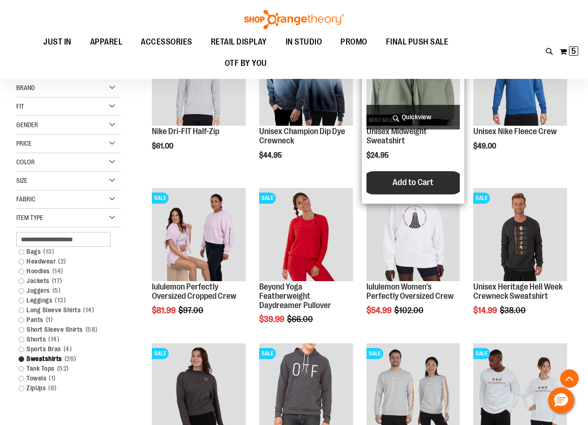
scroll to position [156, 0]
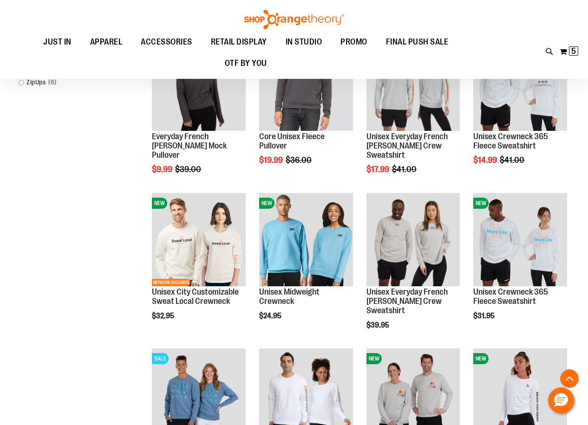
scroll to position [480, 0]
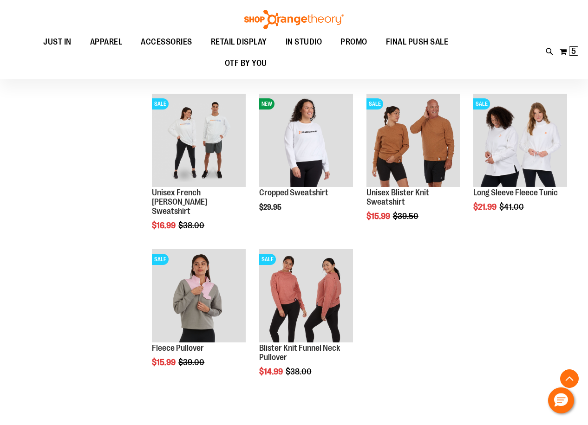
scroll to position [852, 0]
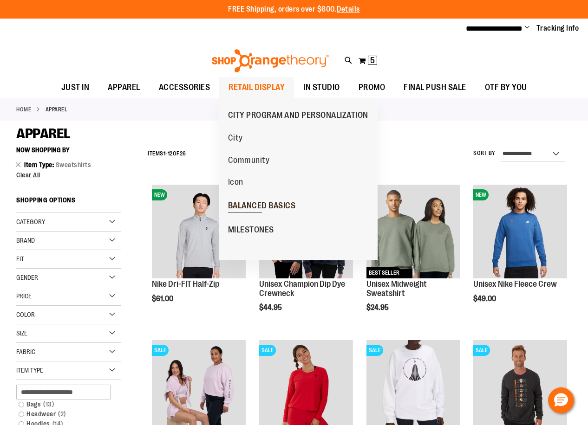
click at [244, 200] on link "BALANCED BASICS" at bounding box center [262, 206] width 86 height 24
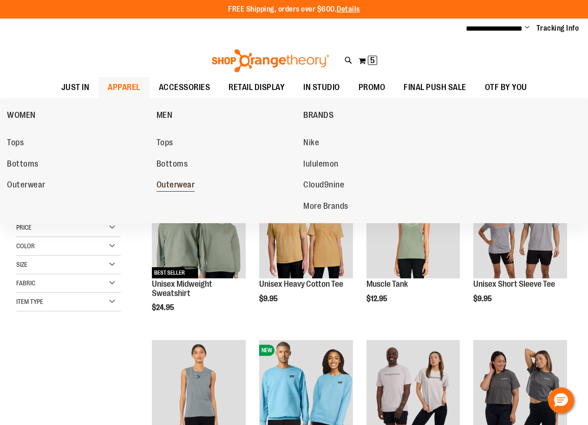
type input "**********"
click at [162, 184] on span "Outerwear" at bounding box center [175, 186] width 39 height 12
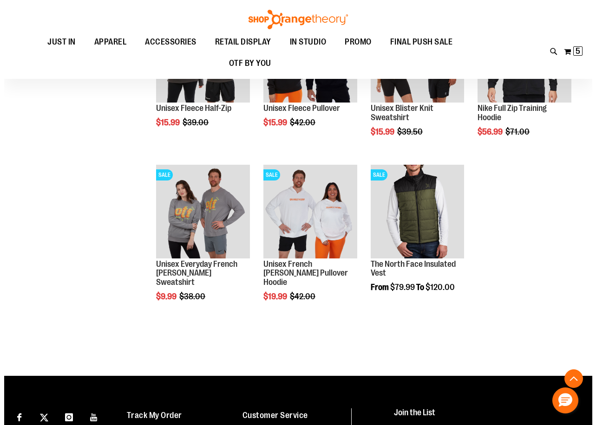
scroll to position [1114, 0]
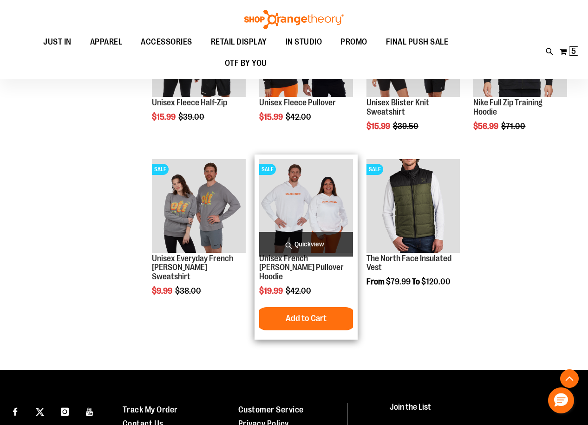
type input "**********"
click at [315, 242] on span "Quickview" at bounding box center [306, 244] width 94 height 25
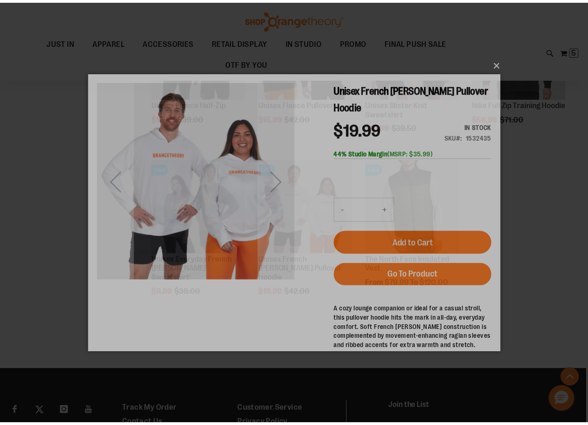
scroll to position [0, 0]
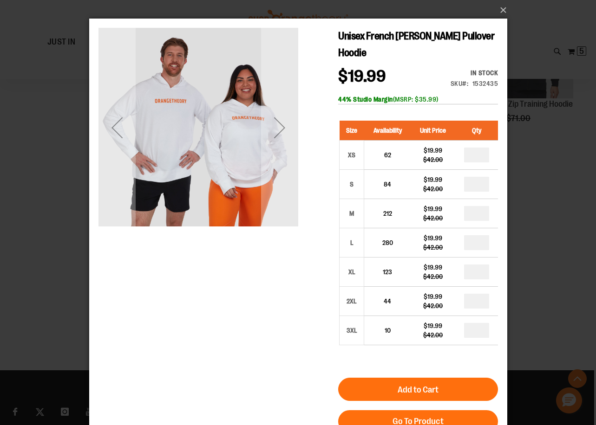
click at [420, 95] on div "44% Studio Margin (MSRP: $35.99)" at bounding box center [418, 99] width 160 height 9
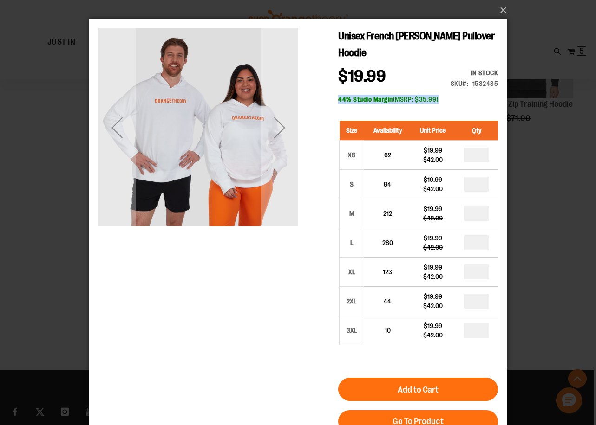
click at [420, 95] on div "44% Studio Margin (MSRP: $35.99)" at bounding box center [418, 99] width 160 height 9
click at [408, 95] on div "44% Studio Margin (MSRP: $35.99)" at bounding box center [418, 99] width 160 height 9
click at [415, 95] on div "44% Studio Margin (MSRP: $35.99)" at bounding box center [418, 99] width 160 height 9
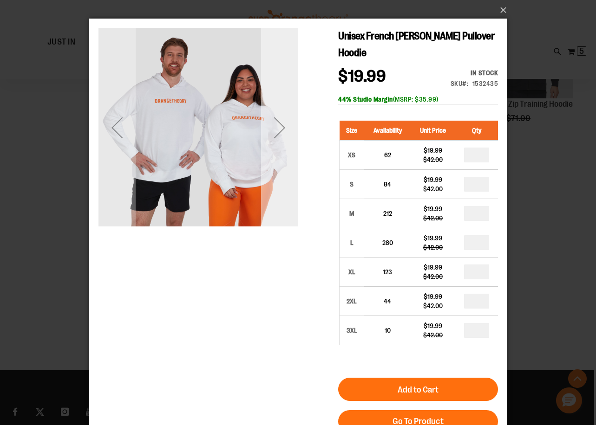
click at [280, 131] on div "Next" at bounding box center [278, 127] width 37 height 37
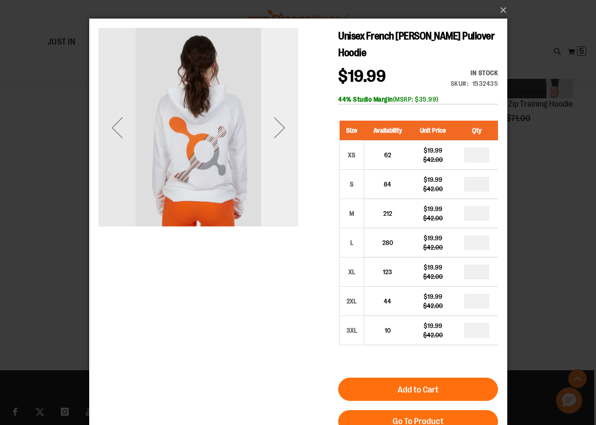
click at [280, 131] on div "Next" at bounding box center [278, 127] width 37 height 37
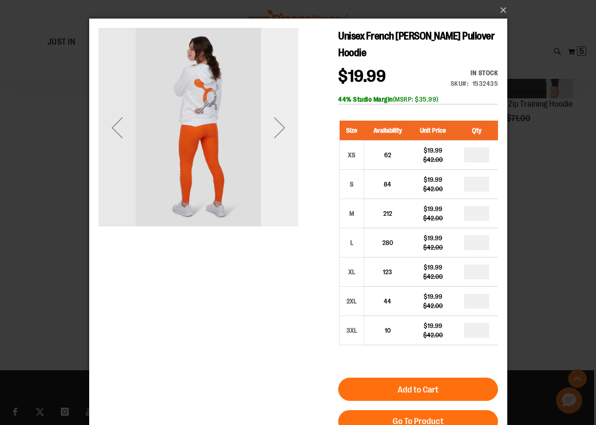
click at [280, 131] on div "Next" at bounding box center [278, 127] width 37 height 37
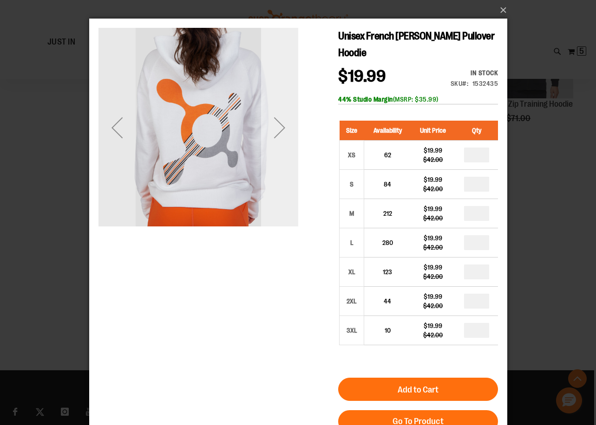
click at [280, 131] on div "Next" at bounding box center [278, 127] width 37 height 37
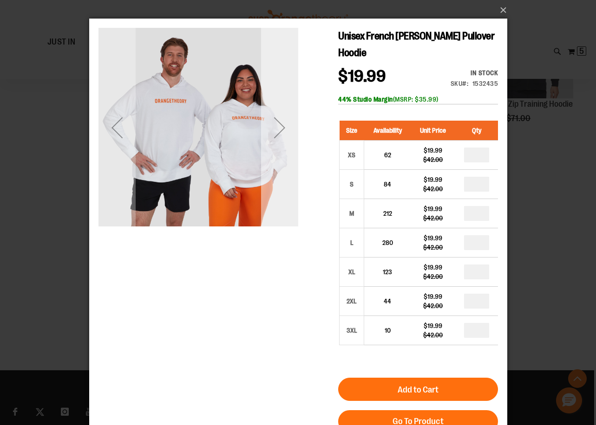
click at [280, 131] on div "Next" at bounding box center [278, 127] width 37 height 37
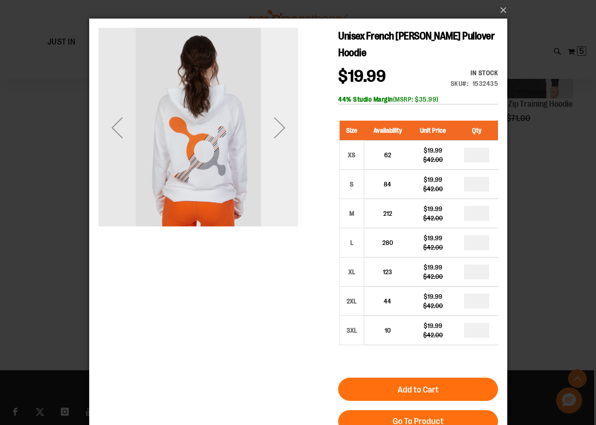
click at [280, 131] on div "Next" at bounding box center [278, 127] width 37 height 37
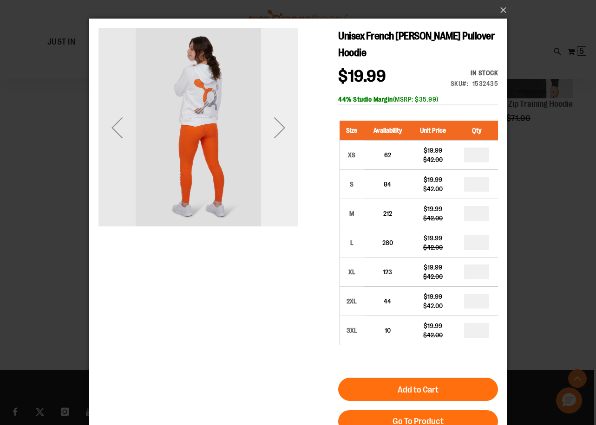
click at [280, 131] on div "Next" at bounding box center [278, 127] width 37 height 37
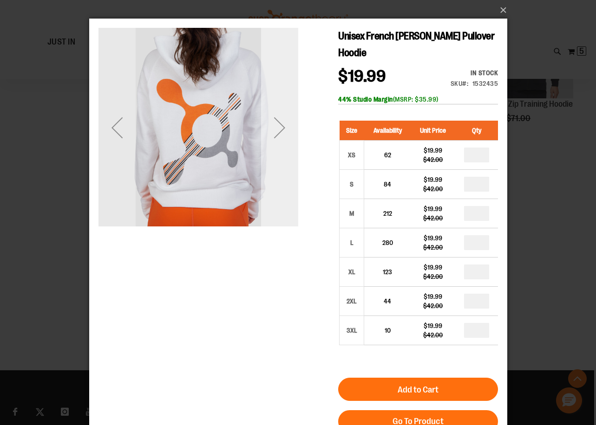
click at [280, 131] on div "Next" at bounding box center [278, 127] width 37 height 37
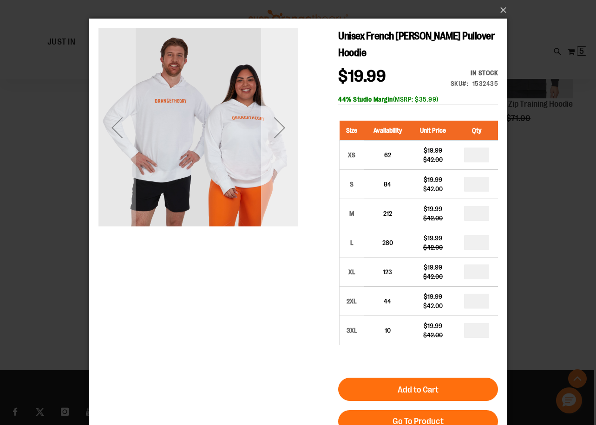
click at [280, 131] on div "Next" at bounding box center [278, 127] width 37 height 37
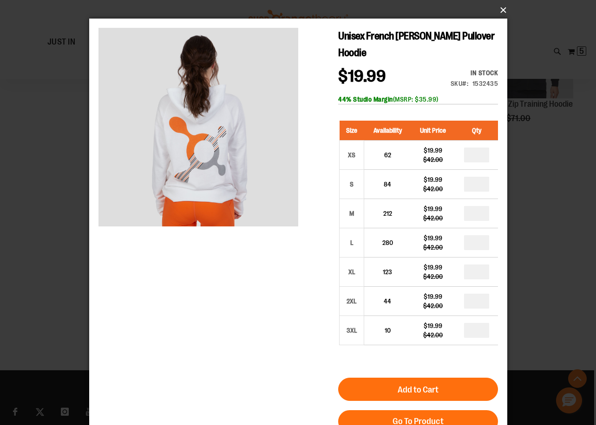
click at [507, 11] on button "×" at bounding box center [301, 10] width 418 height 20
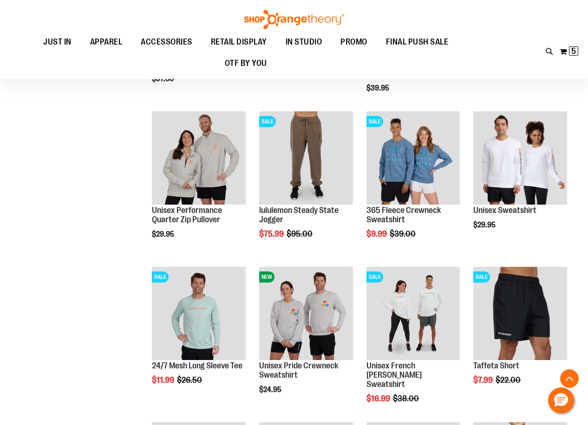
scroll to position [649, 0]
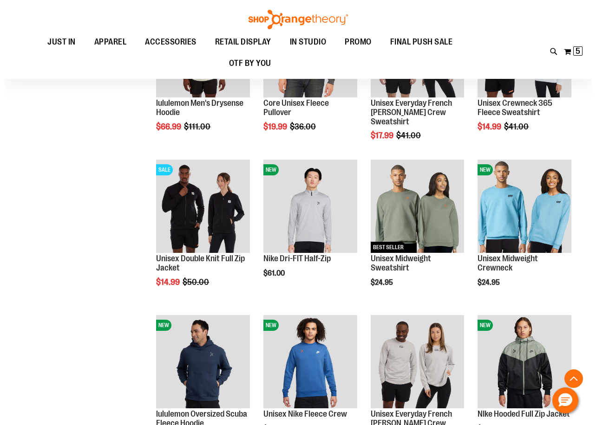
scroll to position [325, 0]
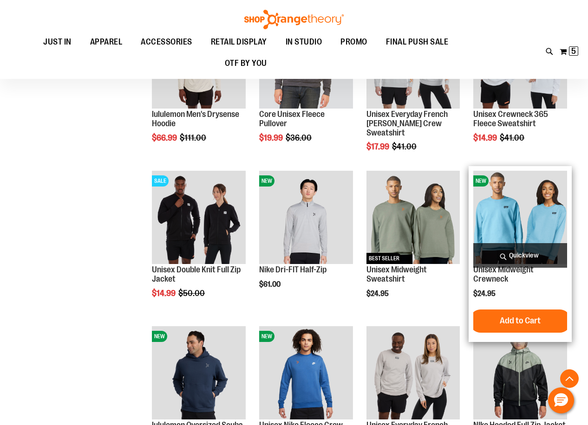
click at [510, 255] on span "Quickview" at bounding box center [520, 255] width 94 height 25
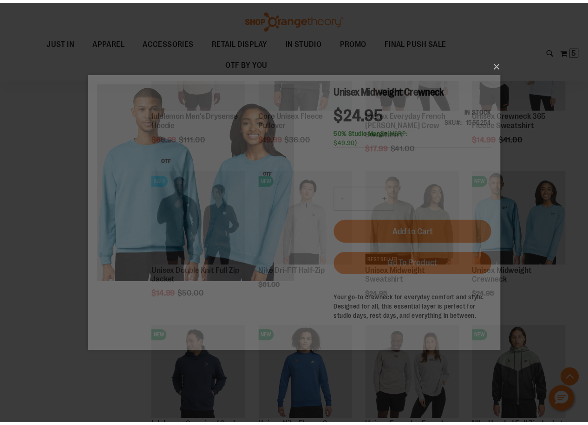
scroll to position [0, 0]
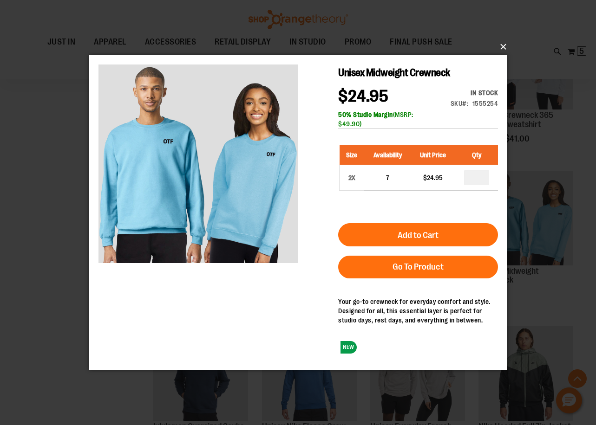
click at [506, 45] on button "×" at bounding box center [301, 47] width 418 height 20
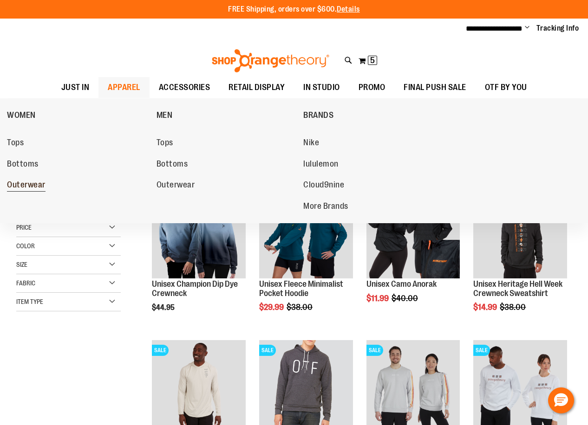
click at [23, 187] on span "Outerwear" at bounding box center [26, 186] width 39 height 12
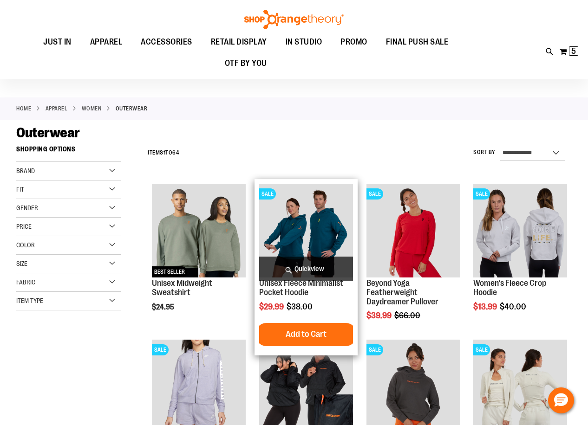
scroll to position [139, 0]
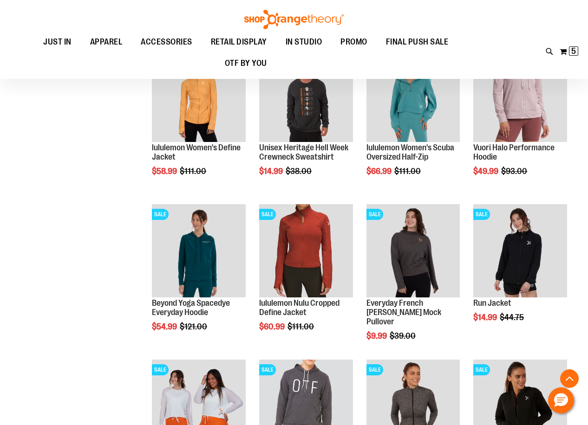
scroll to position [510, 0]
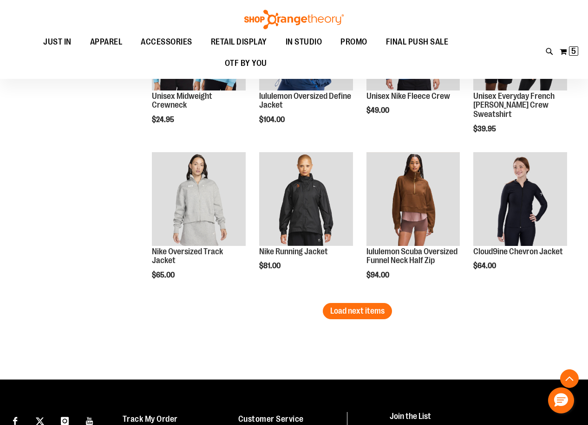
scroll to position [1299, 0]
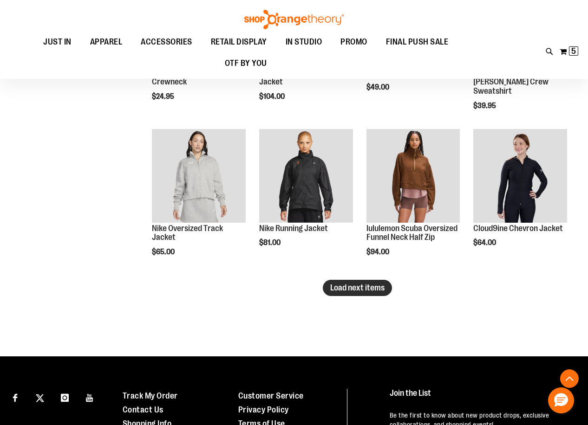
type input "**********"
click at [353, 285] on span "Load next items" at bounding box center [357, 287] width 54 height 9
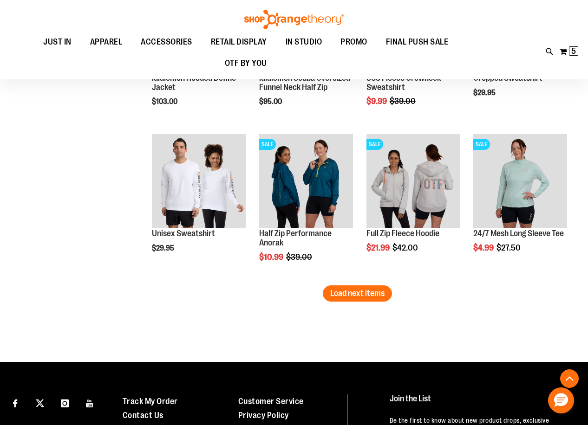
scroll to position [1764, 0]
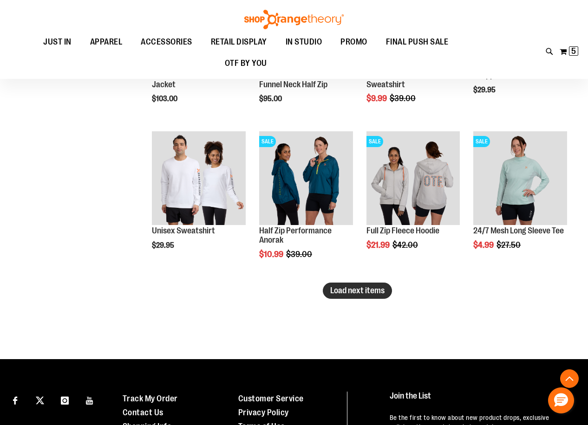
click at [342, 292] on span "Load next items" at bounding box center [357, 290] width 54 height 9
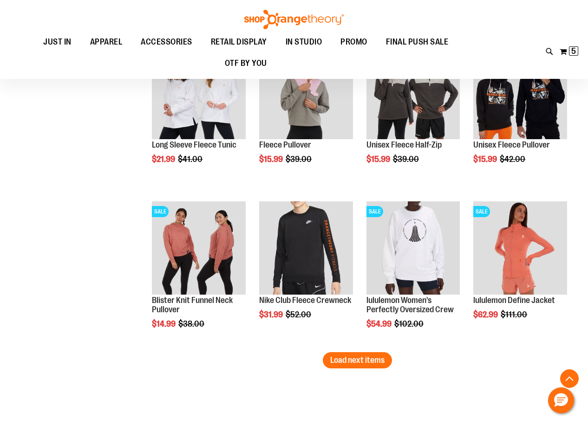
scroll to position [2274, 0]
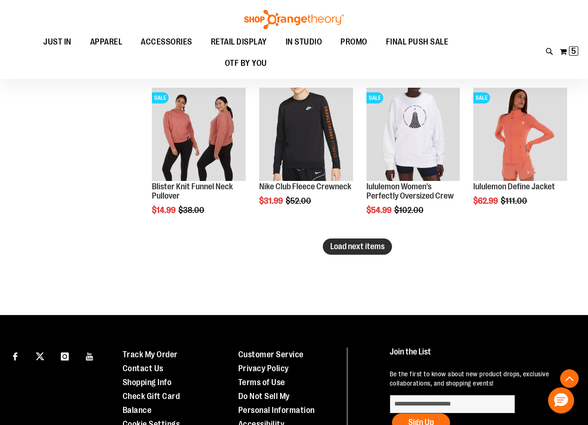
click at [344, 244] on span "Load next items" at bounding box center [357, 246] width 54 height 9
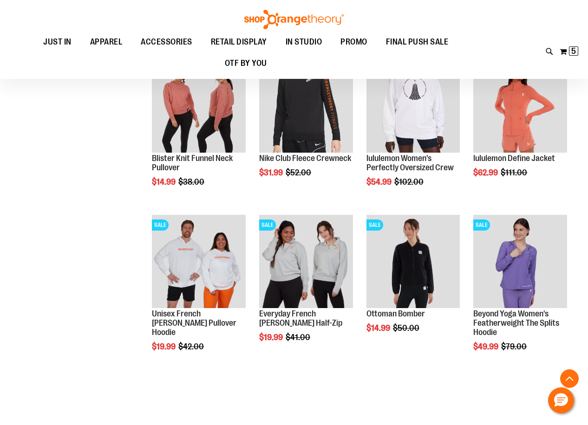
scroll to position [2274, 0]
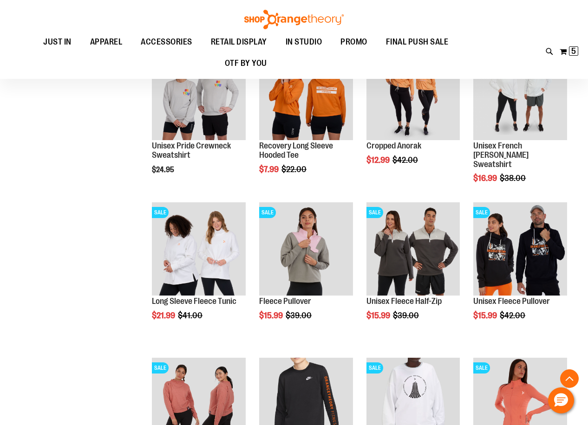
scroll to position [1949, 0]
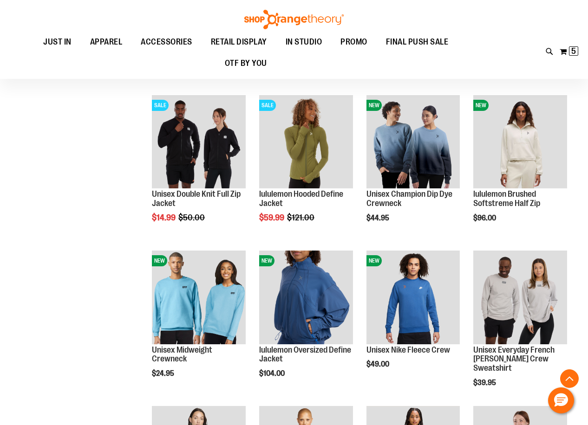
scroll to position [1021, 0]
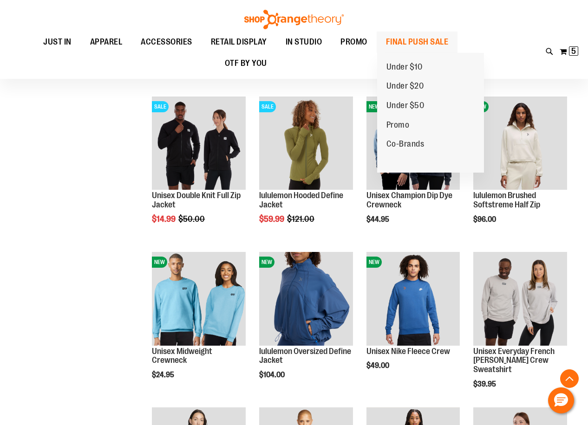
click at [402, 40] on span "FINAL PUSH SALE" at bounding box center [417, 42] width 63 height 21
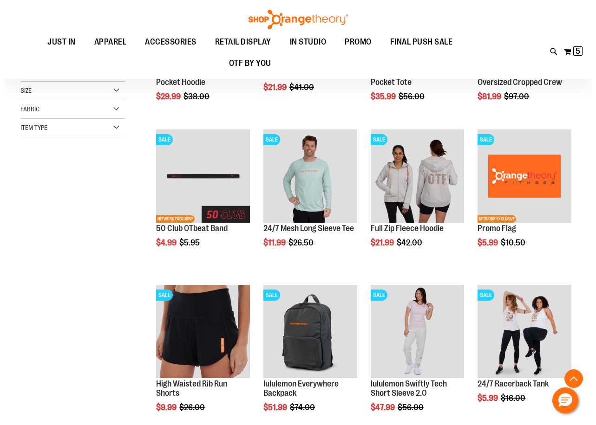
scroll to position [232, 0]
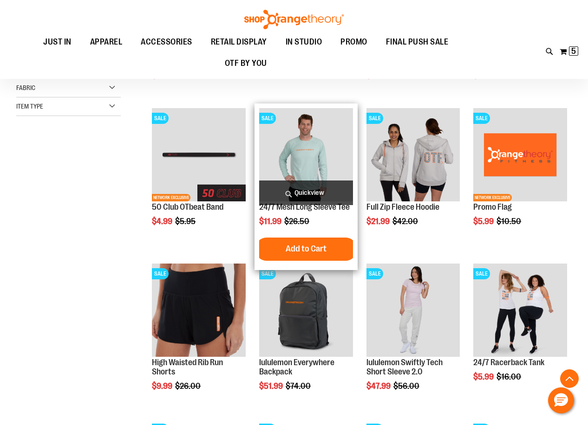
type input "**********"
click at [314, 190] on span "Quickview" at bounding box center [306, 193] width 94 height 25
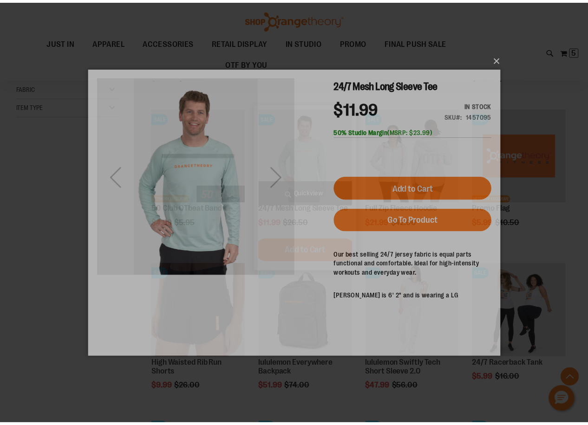
scroll to position [0, 0]
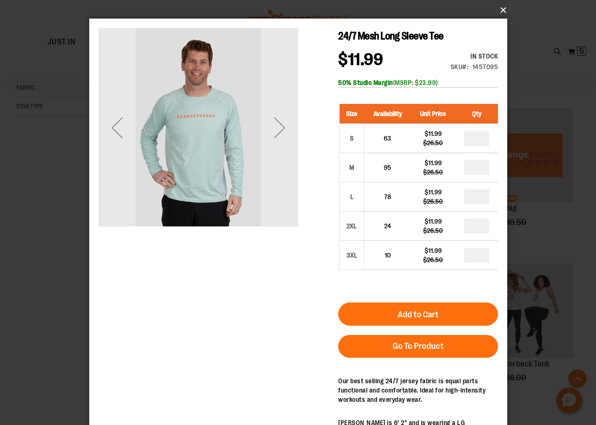
click at [502, 9] on button "×" at bounding box center [301, 10] width 418 height 20
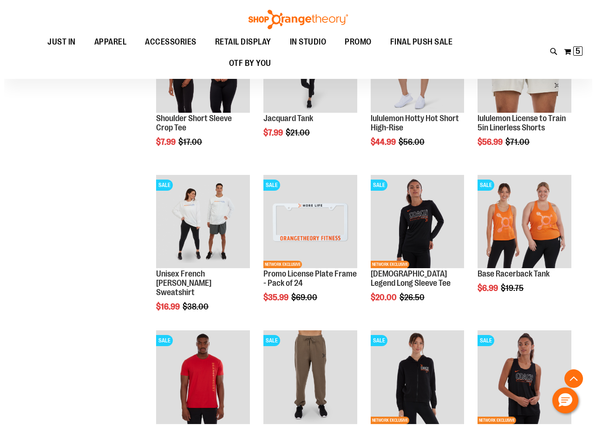
scroll to position [974, 0]
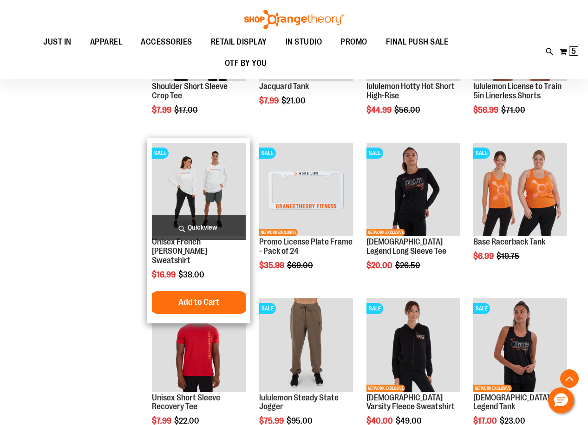
click at [192, 226] on span "Quickview" at bounding box center [199, 227] width 94 height 25
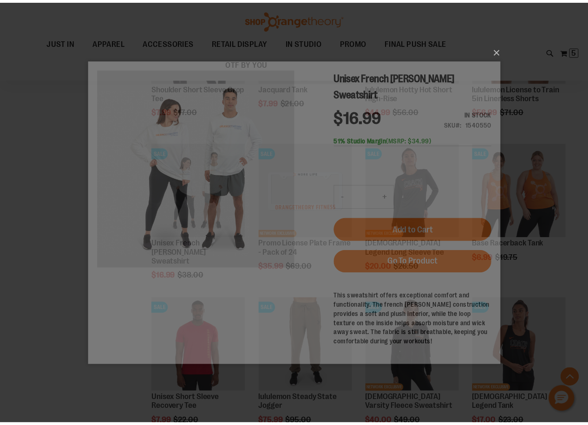
scroll to position [0, 0]
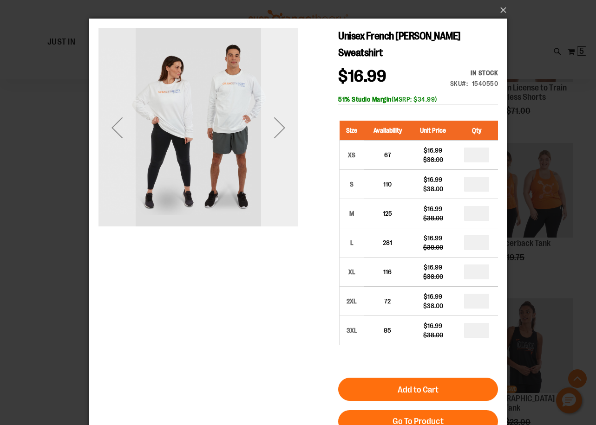
click at [279, 128] on div "Next" at bounding box center [278, 127] width 37 height 37
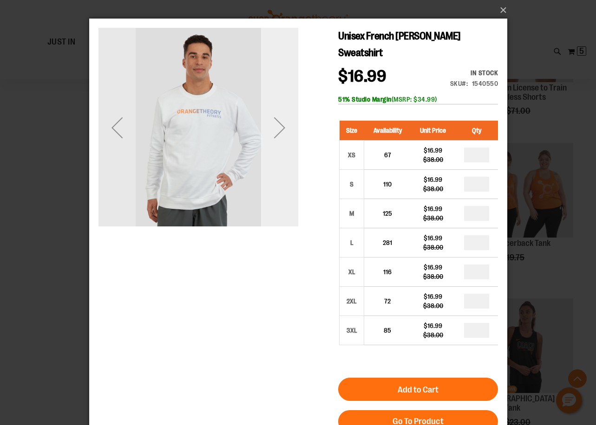
click at [279, 128] on div "Next" at bounding box center [278, 127] width 37 height 37
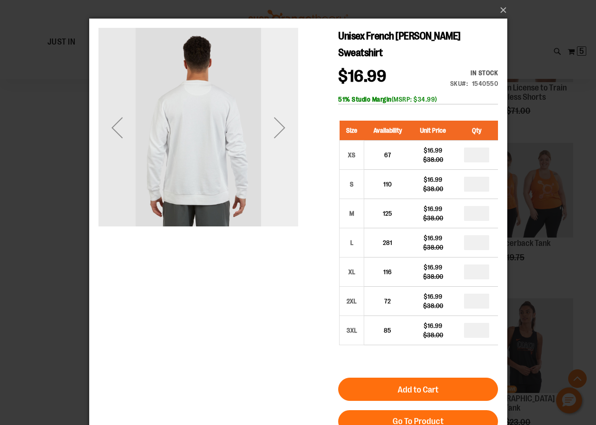
click at [281, 130] on div "Next" at bounding box center [278, 127] width 37 height 37
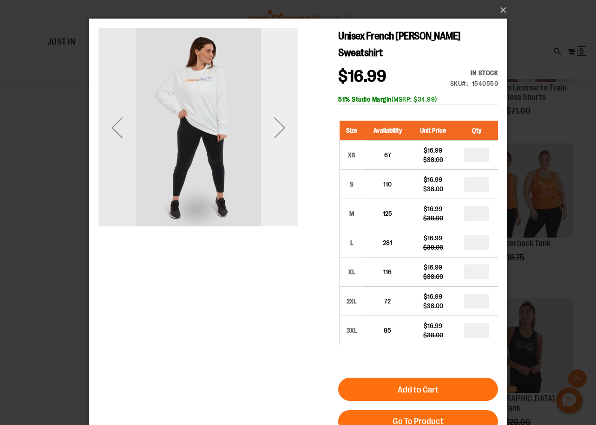
click at [281, 130] on div "Next" at bounding box center [278, 127] width 37 height 37
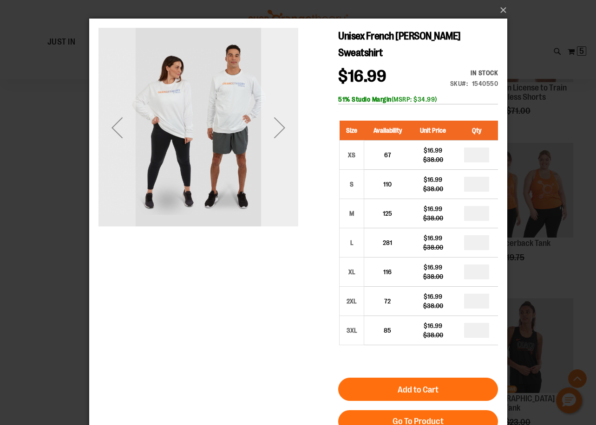
click at [277, 114] on div "Next" at bounding box center [278, 127] width 37 height 37
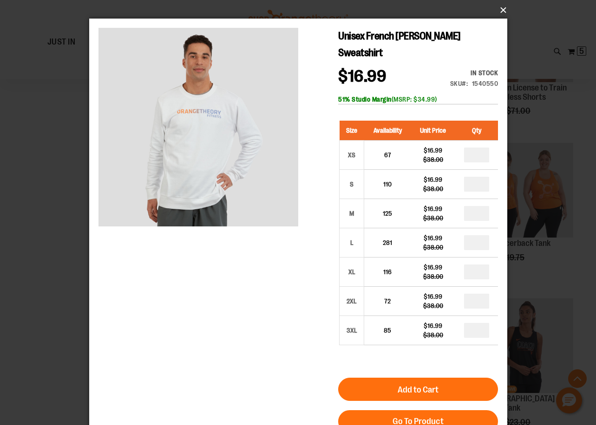
click at [506, 12] on button "×" at bounding box center [301, 10] width 418 height 20
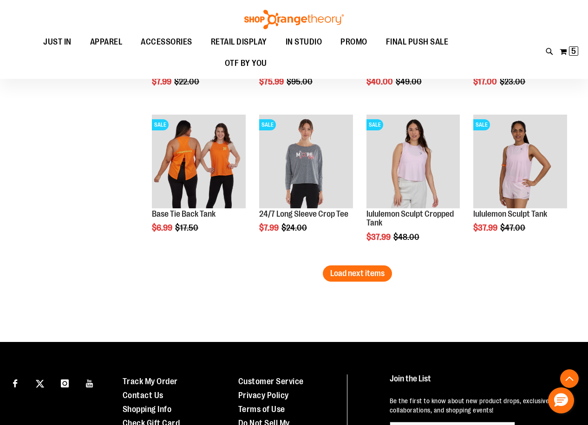
scroll to position [1392, 0]
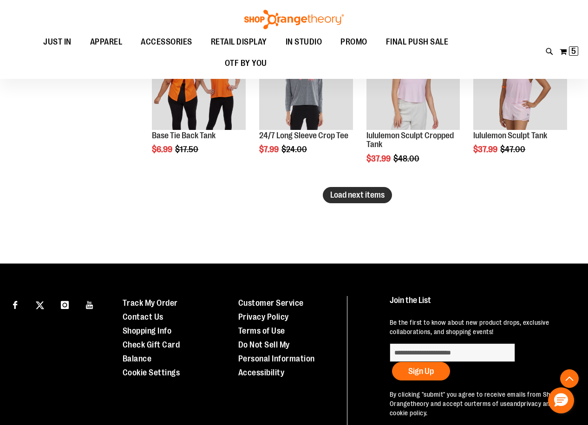
click at [371, 190] on button "Load next items" at bounding box center [357, 195] width 69 height 16
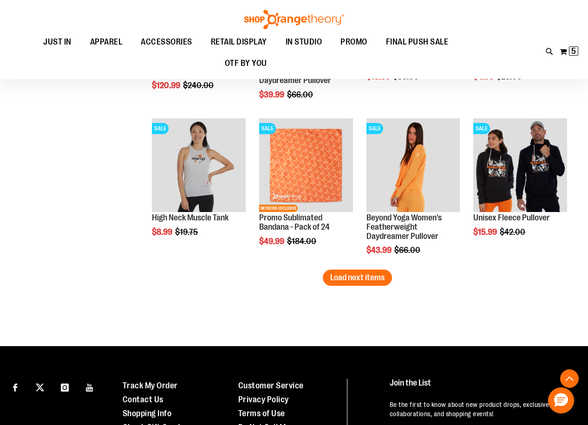
scroll to position [1857, 0]
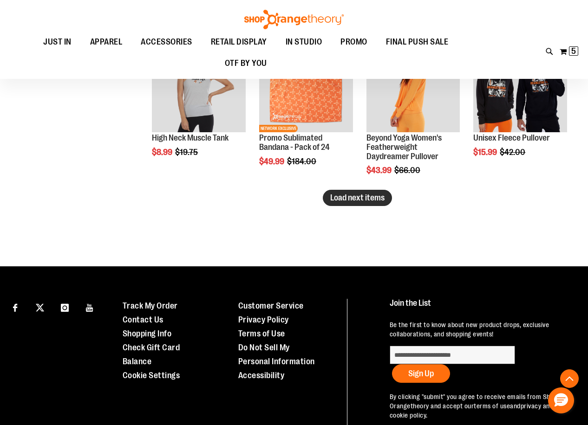
click at [372, 201] on span "Load next items" at bounding box center [357, 197] width 54 height 9
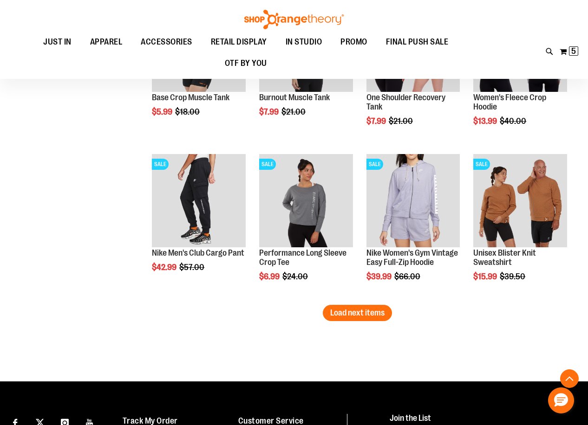
scroll to position [2228, 0]
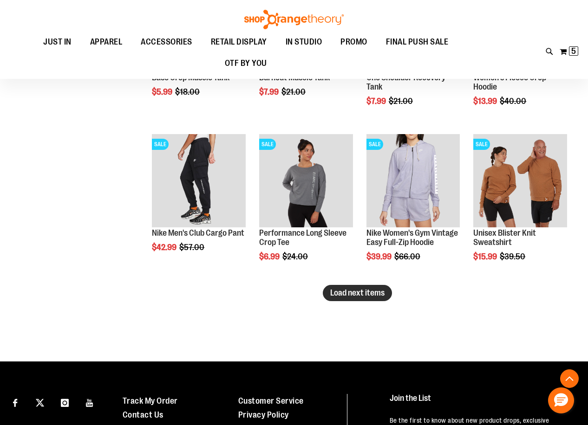
click at [362, 294] on span "Load next items" at bounding box center [357, 292] width 54 height 9
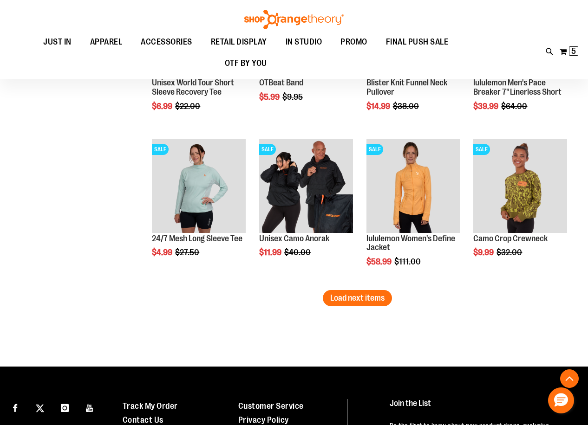
scroll to position [2739, 0]
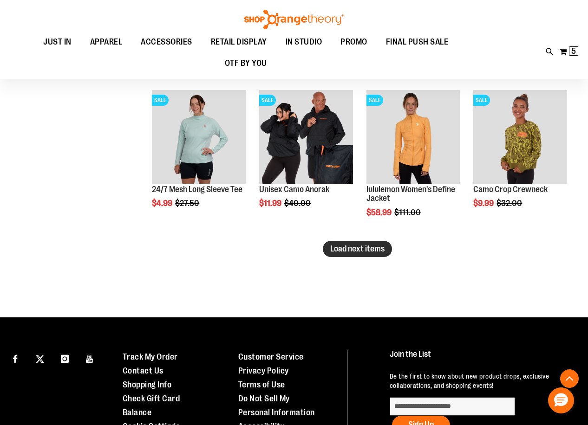
click at [340, 246] on span "Load next items" at bounding box center [357, 248] width 54 height 9
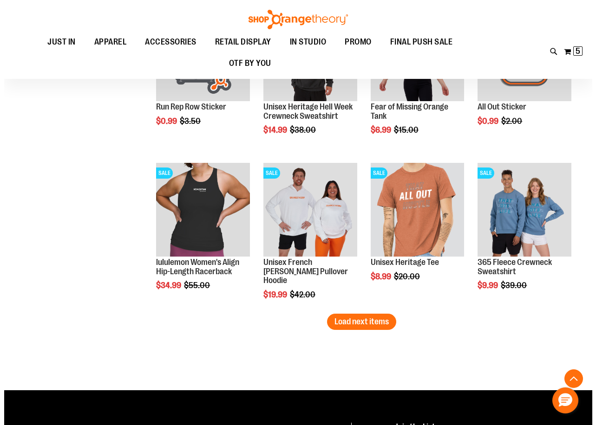
scroll to position [3110, 0]
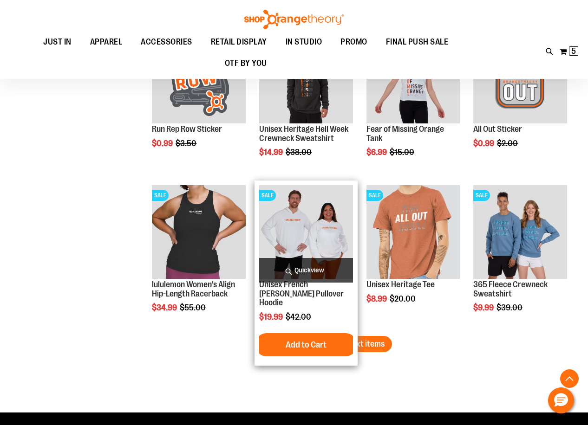
click at [318, 271] on span "Quickview" at bounding box center [306, 270] width 94 height 25
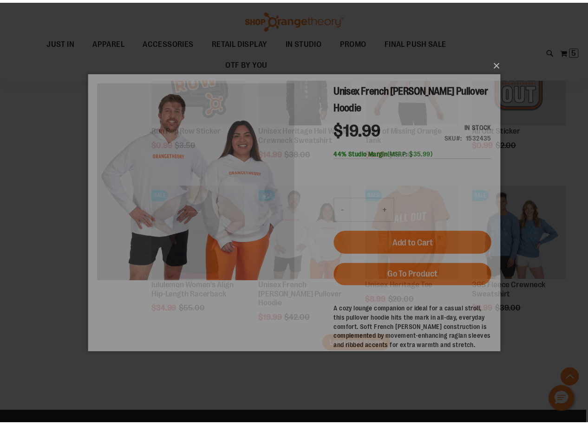
scroll to position [0, 0]
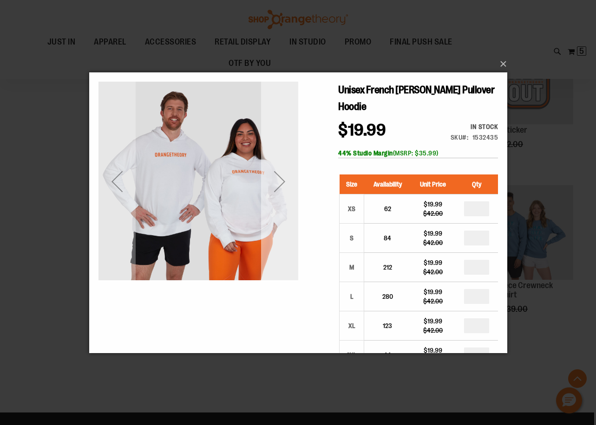
click at [282, 209] on div "Next" at bounding box center [278, 181] width 37 height 200
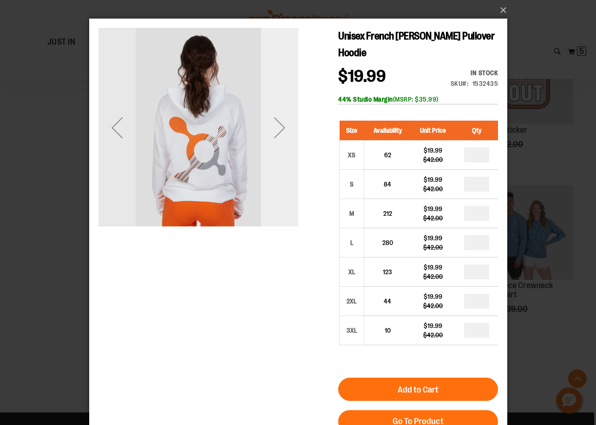
click at [271, 131] on div "Next" at bounding box center [278, 127] width 37 height 37
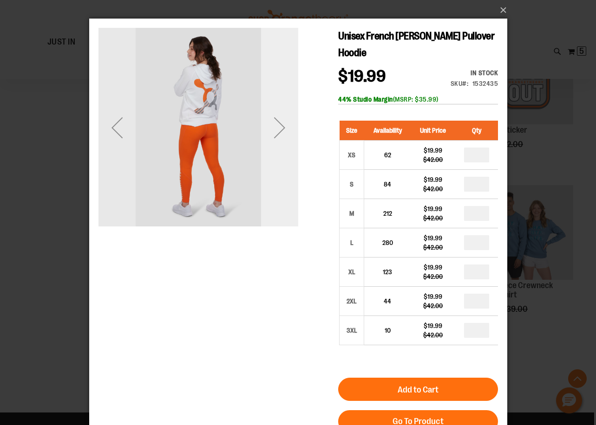
click at [271, 131] on div "Next" at bounding box center [278, 127] width 37 height 37
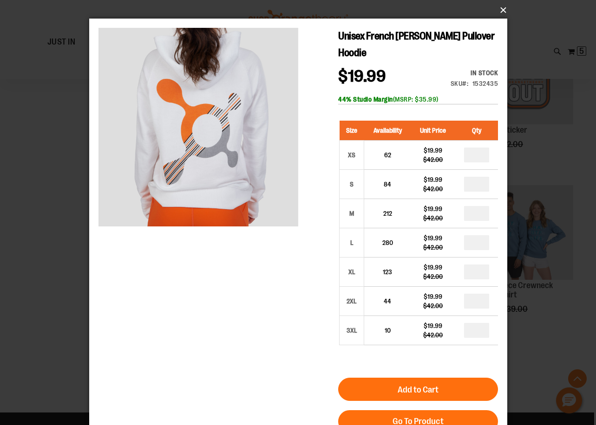
click at [502, 13] on button "×" at bounding box center [301, 10] width 418 height 20
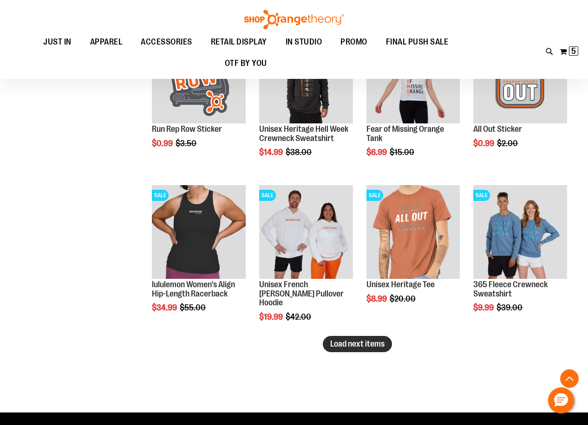
click at [349, 345] on span "Load next items" at bounding box center [357, 343] width 54 height 9
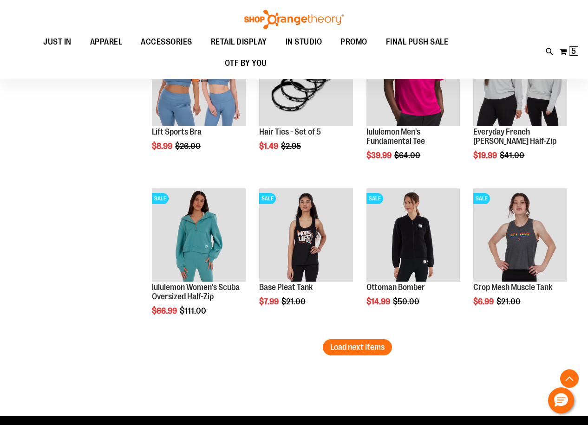
scroll to position [3574, 0]
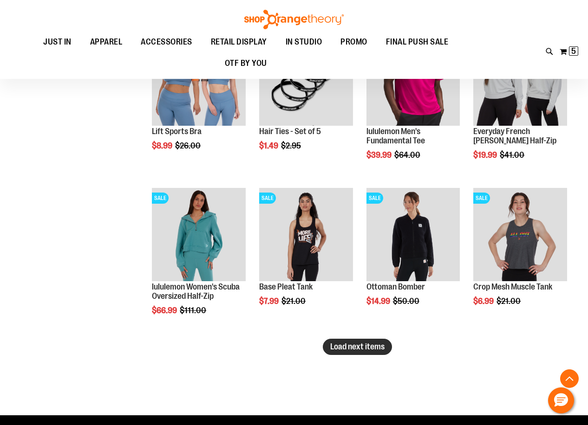
click at [350, 348] on span "Load next items" at bounding box center [357, 346] width 54 height 9
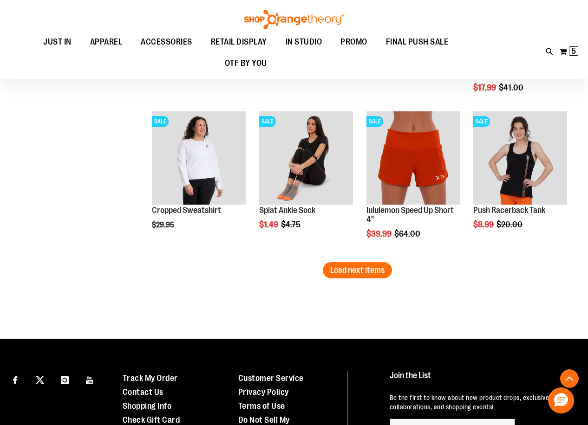
scroll to position [4131, 0]
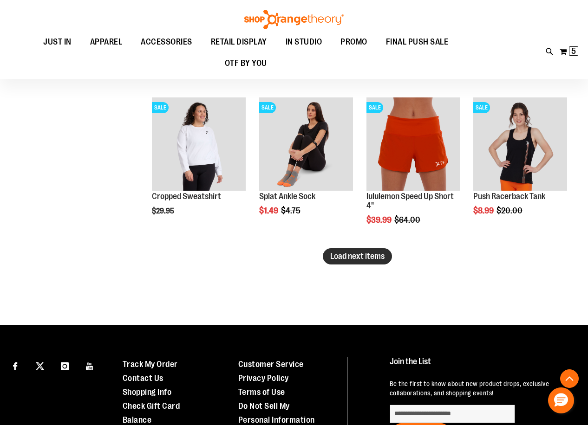
click at [363, 260] on span "Load next items" at bounding box center [357, 256] width 54 height 9
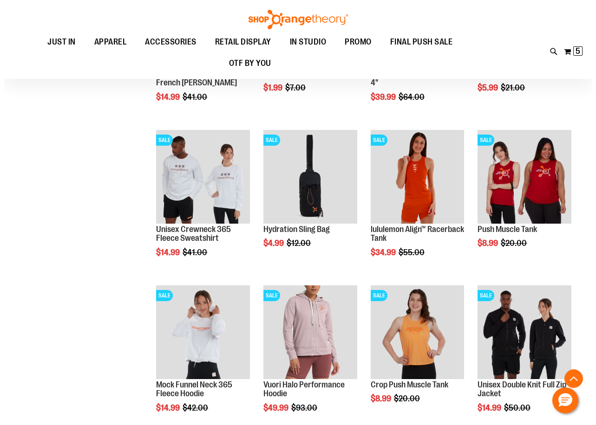
scroll to position [4456, 0]
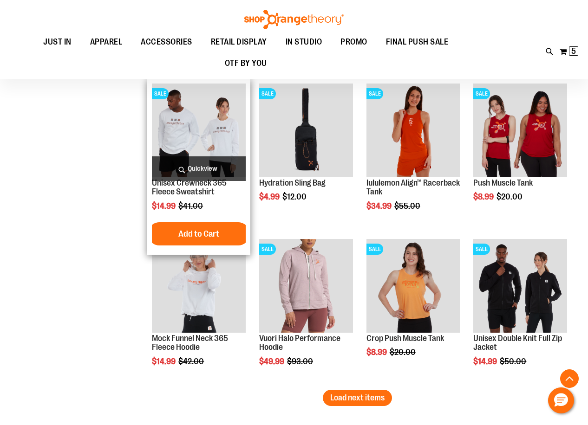
click at [191, 172] on span "Quickview" at bounding box center [199, 168] width 94 height 25
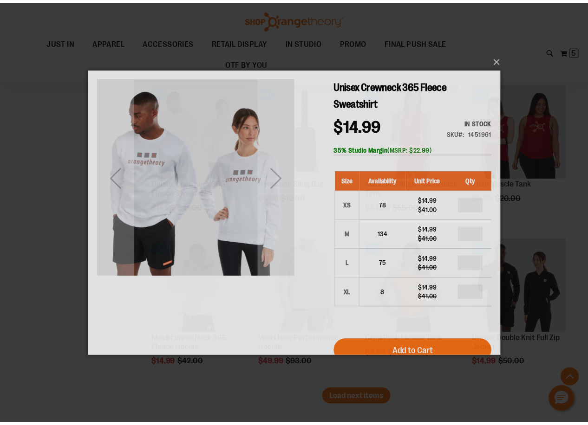
scroll to position [0, 0]
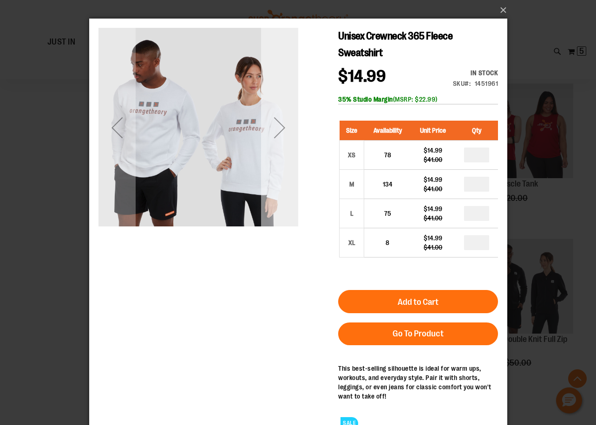
click at [281, 129] on div "Next" at bounding box center [278, 127] width 37 height 37
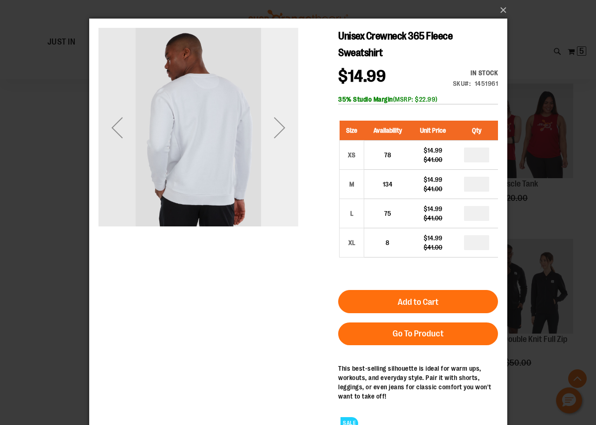
click at [281, 129] on div "Next" at bounding box center [278, 127] width 37 height 37
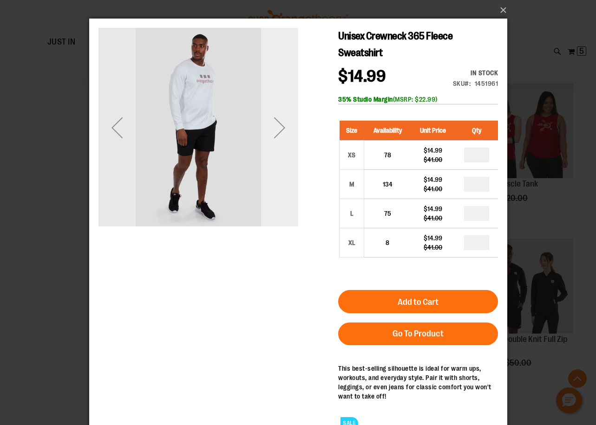
click at [281, 129] on div "Next" at bounding box center [278, 127] width 37 height 37
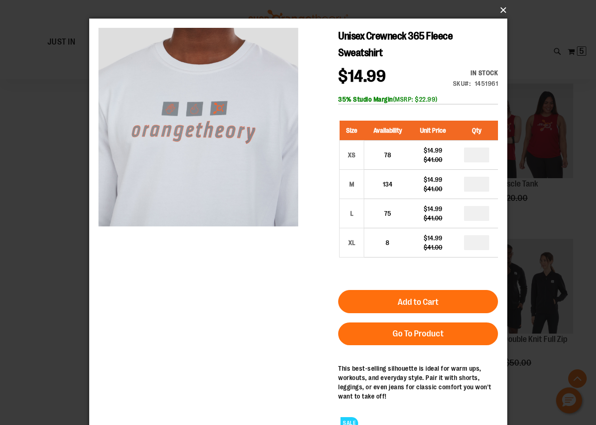
drag, startPoint x: 502, startPoint y: 11, endPoint x: 572, endPoint y: 193, distance: 195.2
click at [502, 11] on button "×" at bounding box center [301, 10] width 418 height 20
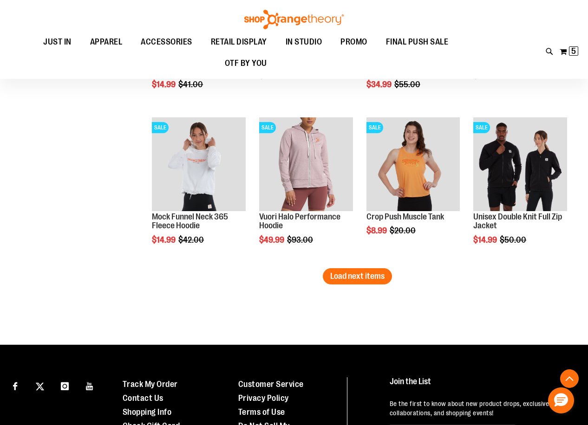
scroll to position [4596, 0]
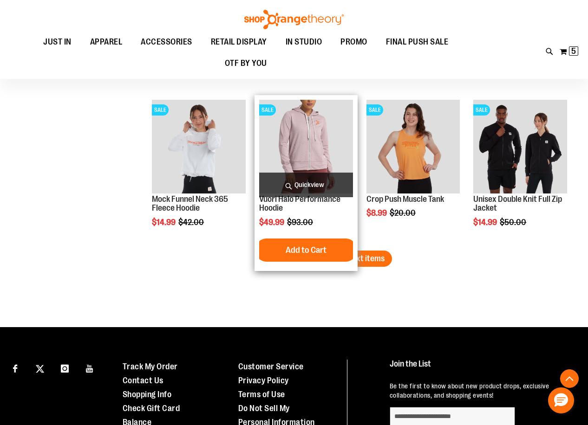
drag, startPoint x: 343, startPoint y: 257, endPoint x: 272, endPoint y: 231, distance: 75.0
click at [343, 257] on span "Load next items" at bounding box center [357, 258] width 54 height 9
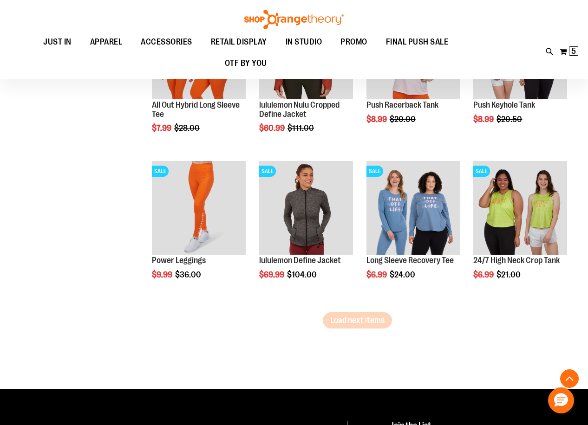
scroll to position [5013, 0]
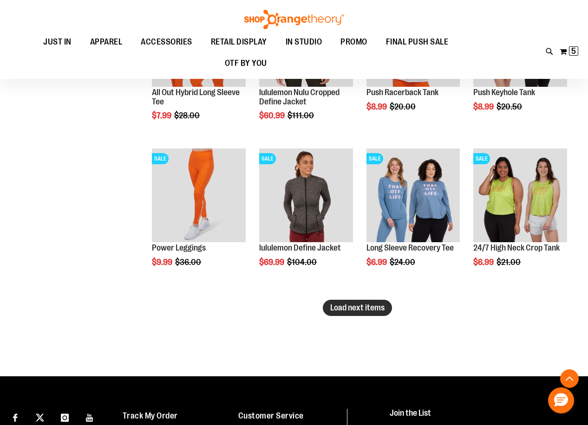
click at [349, 308] on span "Load next items" at bounding box center [357, 307] width 54 height 9
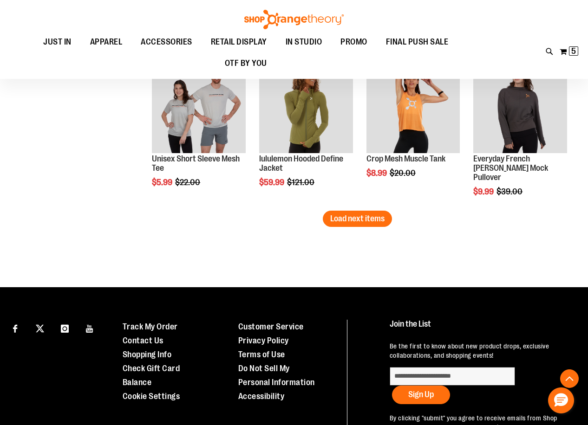
scroll to position [5570, 0]
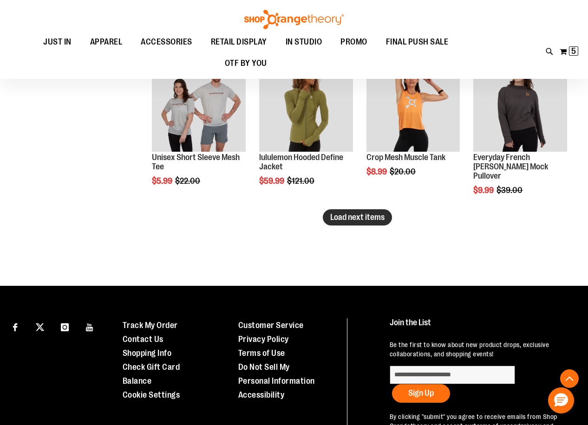
click at [359, 220] on span "Load next items" at bounding box center [357, 217] width 54 height 9
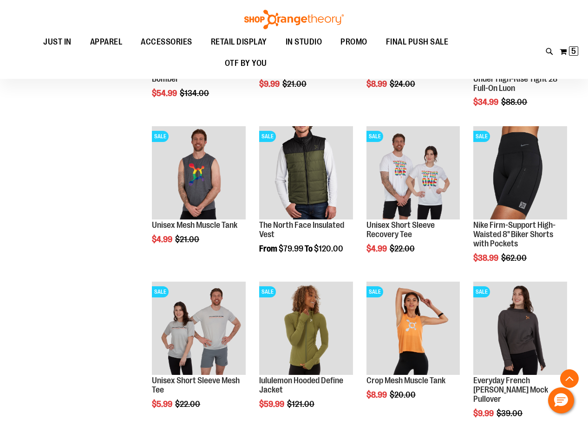
scroll to position [5338, 0]
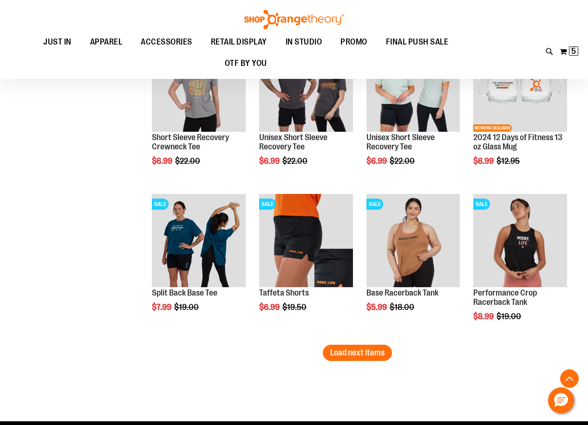
scroll to position [5942, 0]
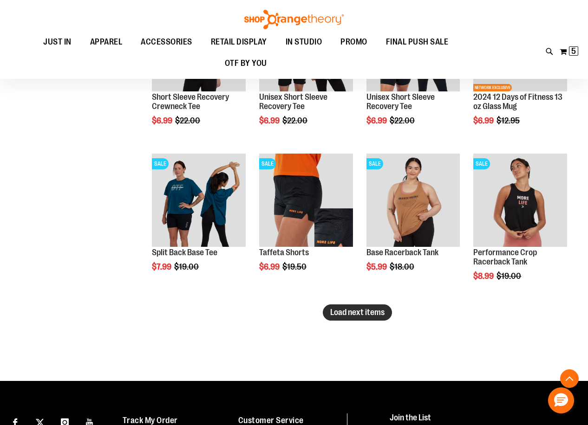
click at [362, 312] on span "Load next items" at bounding box center [357, 312] width 54 height 9
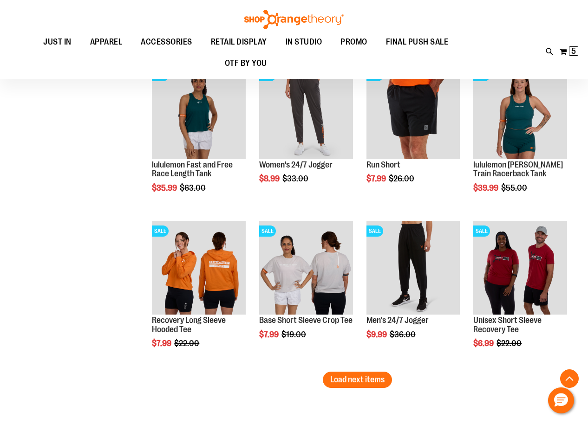
scroll to position [6406, 0]
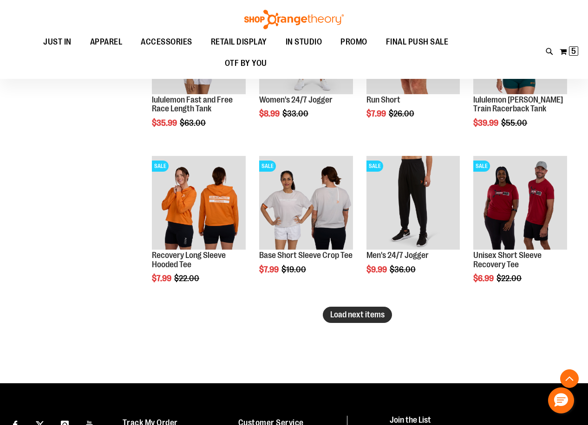
click at [373, 318] on span "Load next items" at bounding box center [357, 314] width 54 height 9
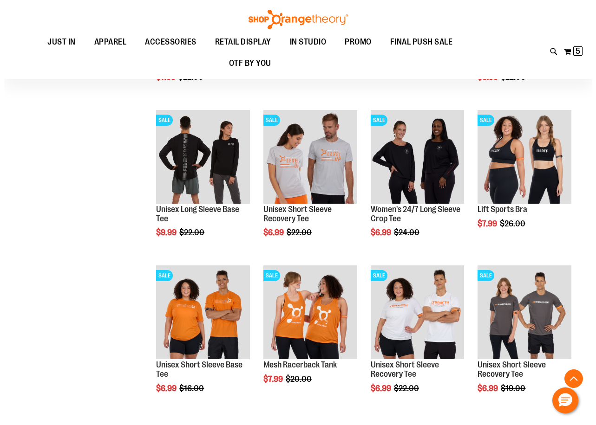
scroll to position [6638, 0]
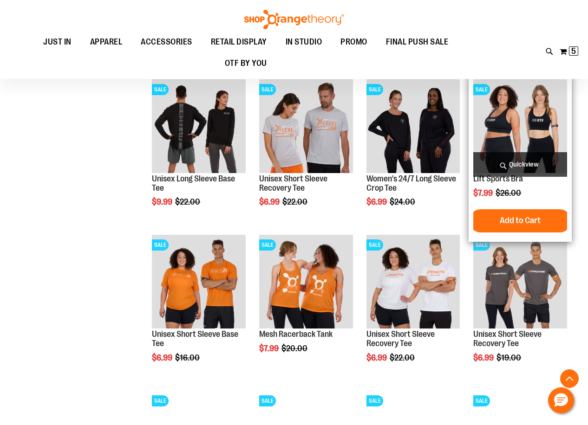
click at [504, 169] on span "Quickview" at bounding box center [520, 164] width 94 height 25
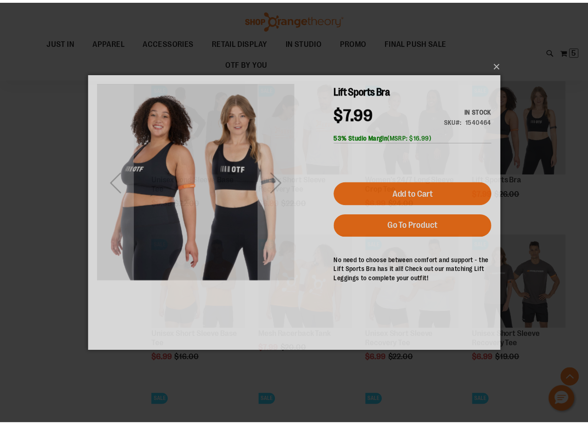
scroll to position [0, 0]
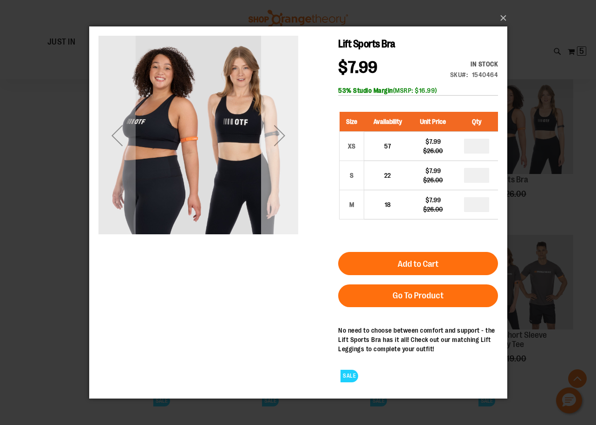
click at [274, 134] on div "Next" at bounding box center [278, 135] width 37 height 37
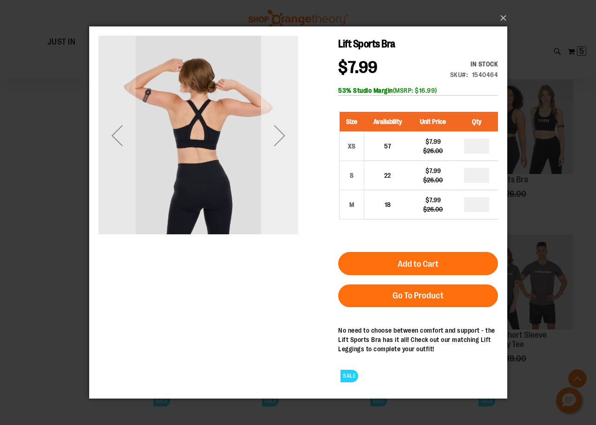
click at [274, 134] on div "Next" at bounding box center [278, 135] width 37 height 37
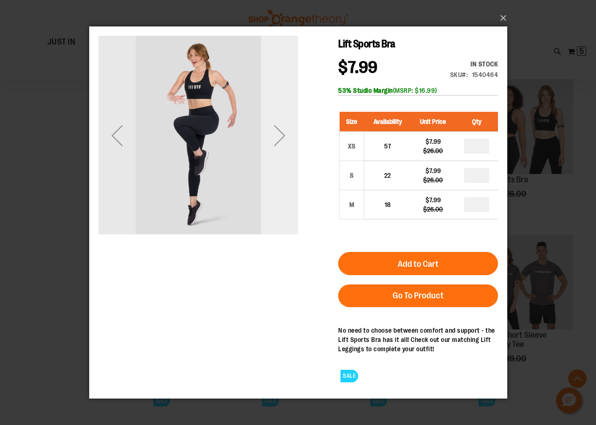
click at [274, 134] on div "Next" at bounding box center [278, 135] width 37 height 37
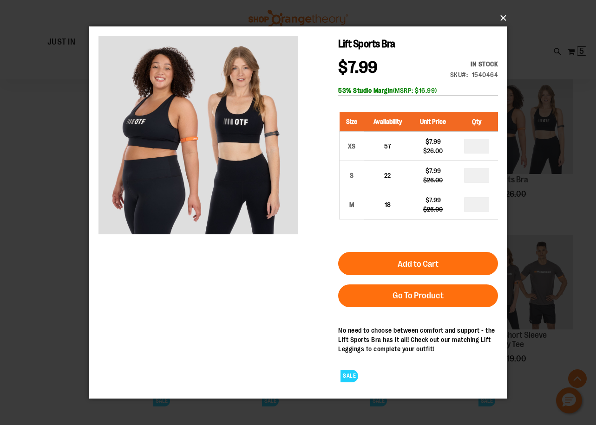
click at [508, 15] on button "×" at bounding box center [301, 18] width 418 height 20
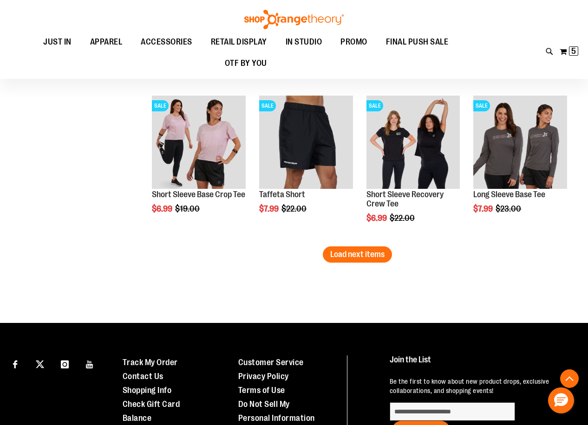
scroll to position [6963, 0]
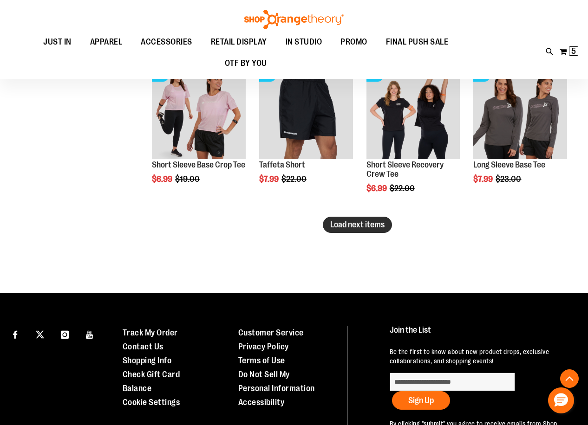
click at [378, 227] on span "Load next items" at bounding box center [357, 224] width 54 height 9
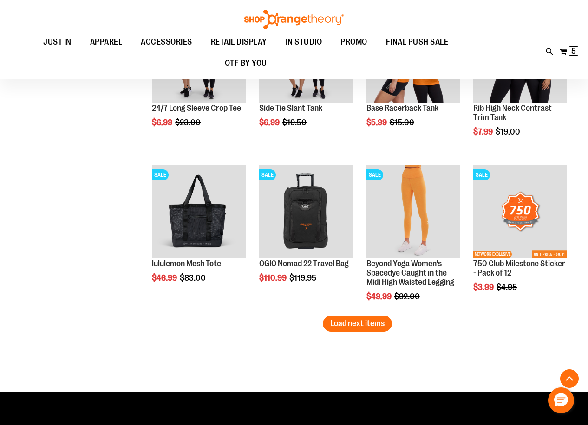
scroll to position [7335, 0]
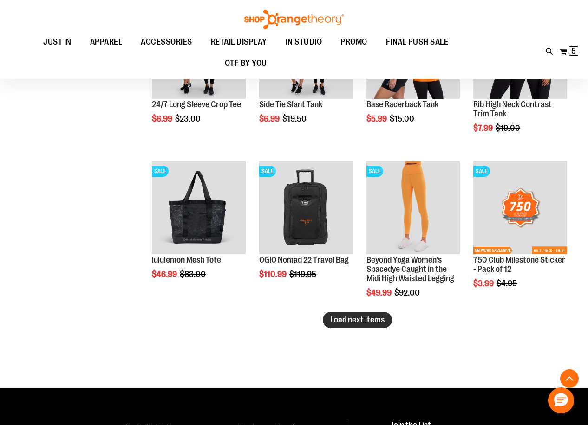
click at [332, 325] on button "Load next items" at bounding box center [357, 320] width 69 height 16
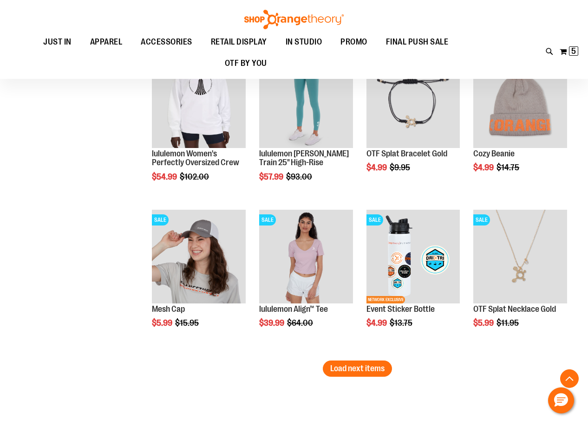
scroll to position [7799, 0]
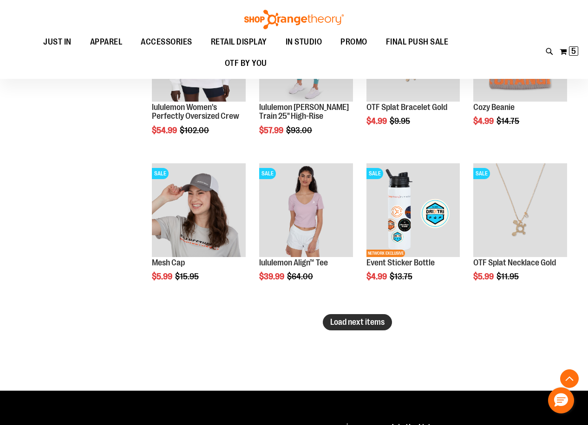
click at [371, 325] on span "Load next items" at bounding box center [357, 322] width 54 height 9
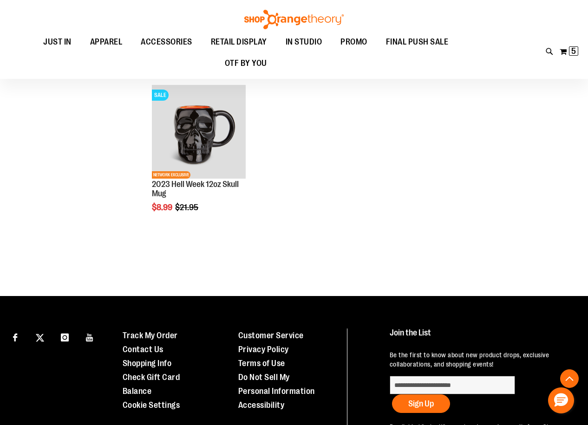
scroll to position [8356, 0]
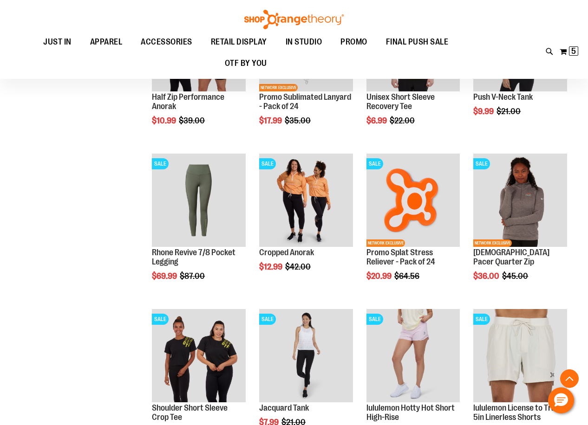
scroll to position [342, 0]
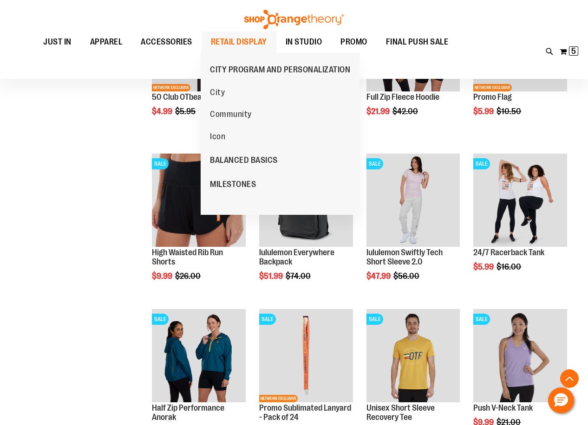
click at [234, 38] on span "RETAIL DISPLAY" at bounding box center [239, 42] width 56 height 21
